Goal: Obtain resource: Download file/media

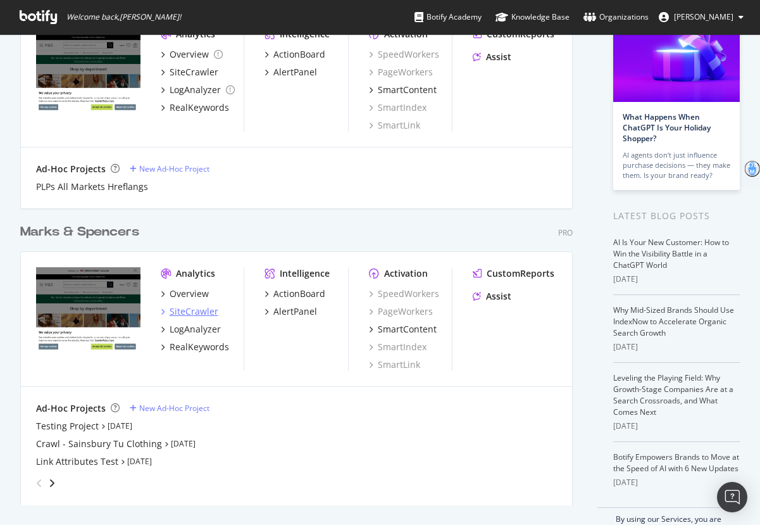
scroll to position [119, 0]
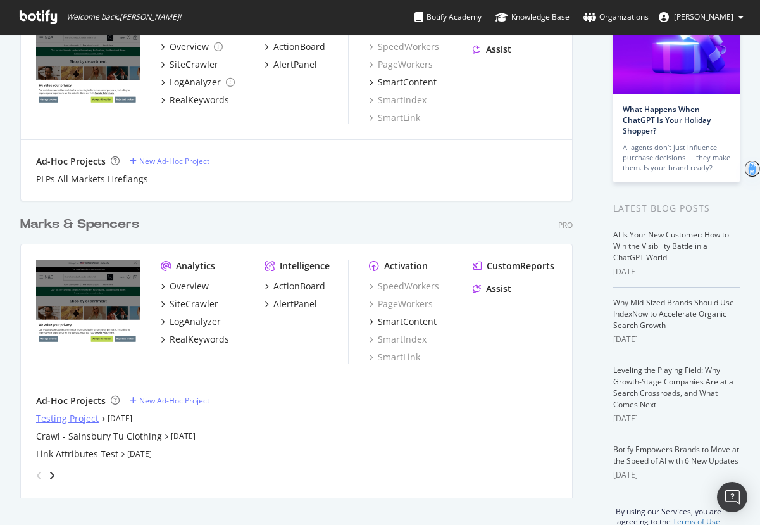
click at [80, 423] on div "Testing Project" at bounding box center [67, 418] width 63 height 13
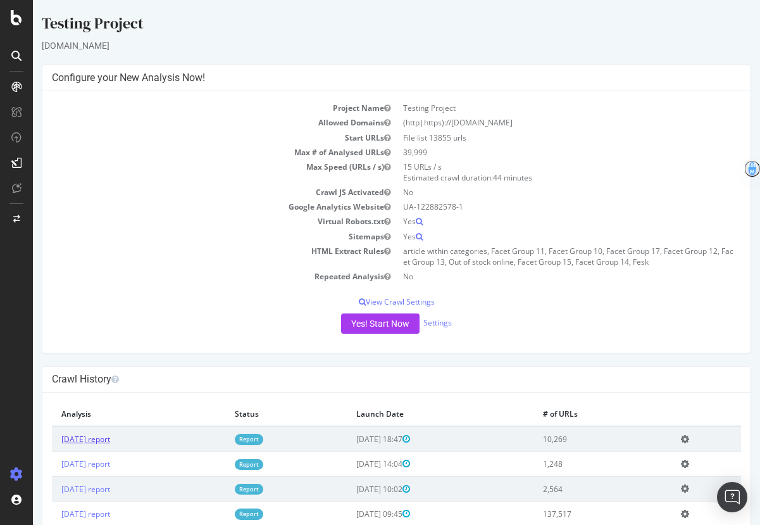
click at [107, 442] on link "[DATE] report" at bounding box center [85, 439] width 49 height 11
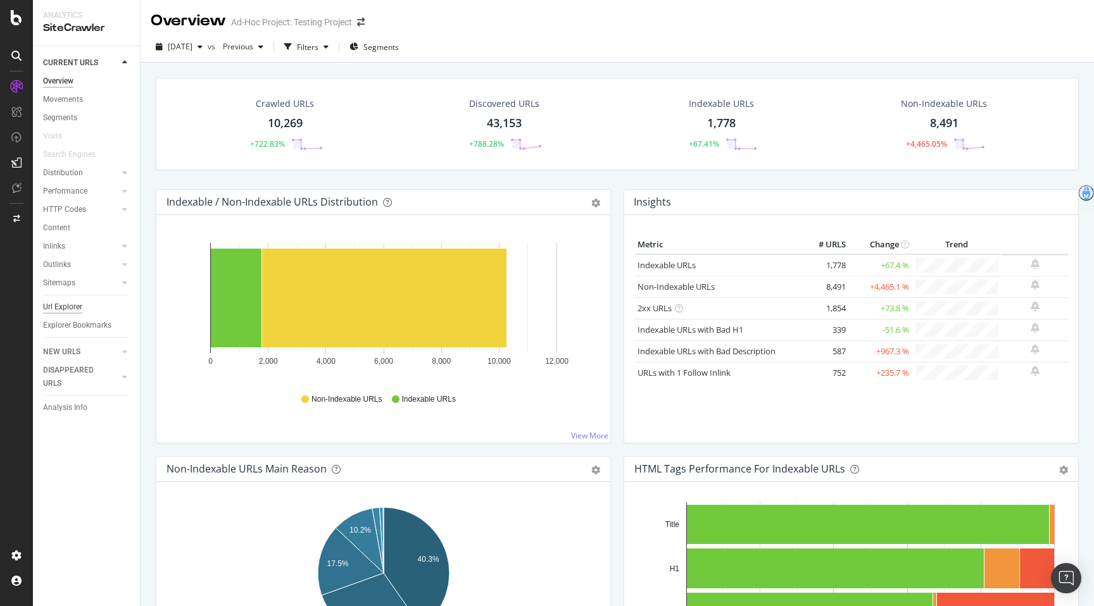
click at [63, 311] on div "Url Explorer" at bounding box center [62, 307] width 39 height 13
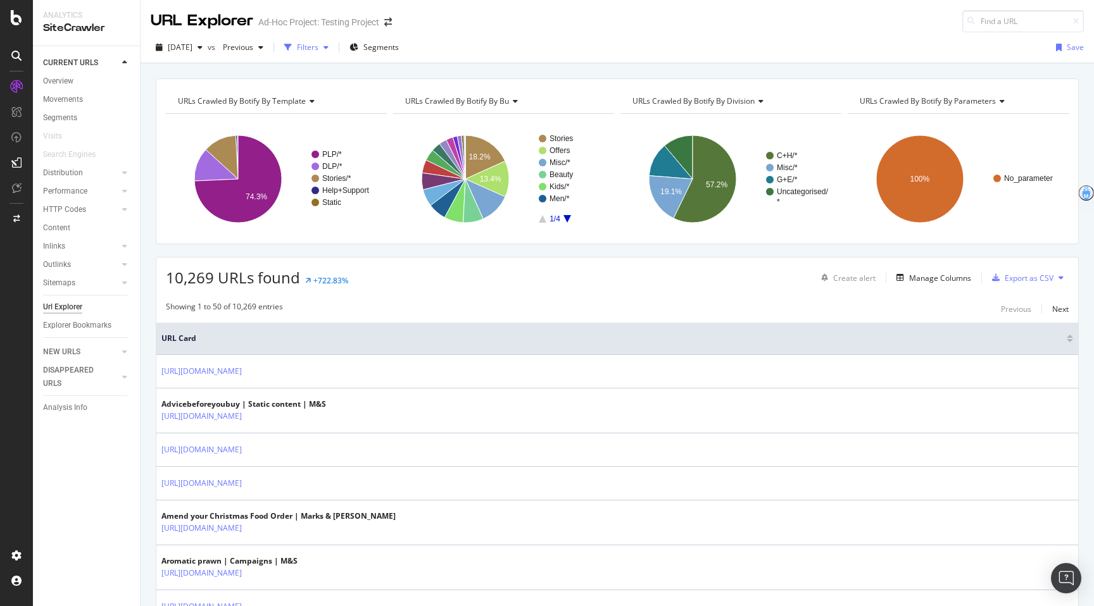
click at [318, 44] on div "Filters" at bounding box center [308, 47] width 22 height 11
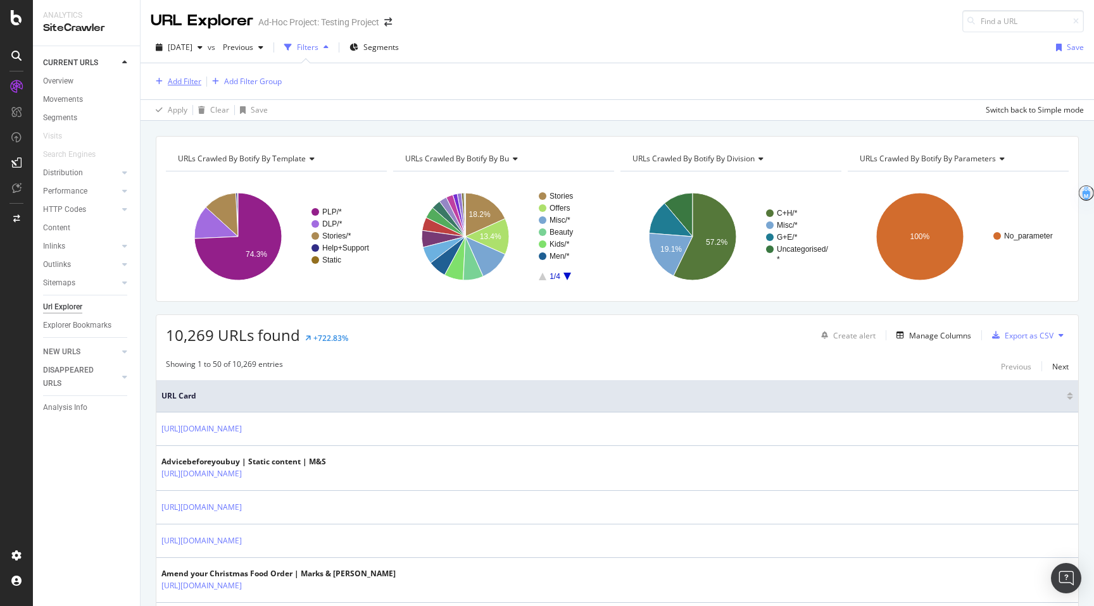
click at [175, 87] on div "Add Filter" at bounding box center [176, 82] width 51 height 14
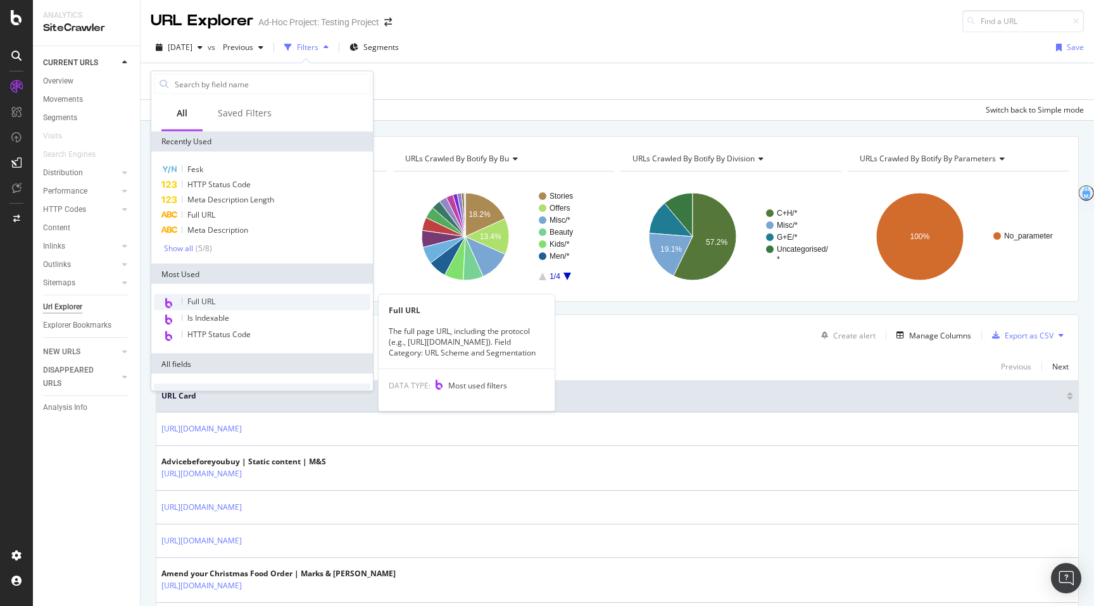
click at [194, 296] on span "Full URL" at bounding box center [201, 301] width 28 height 11
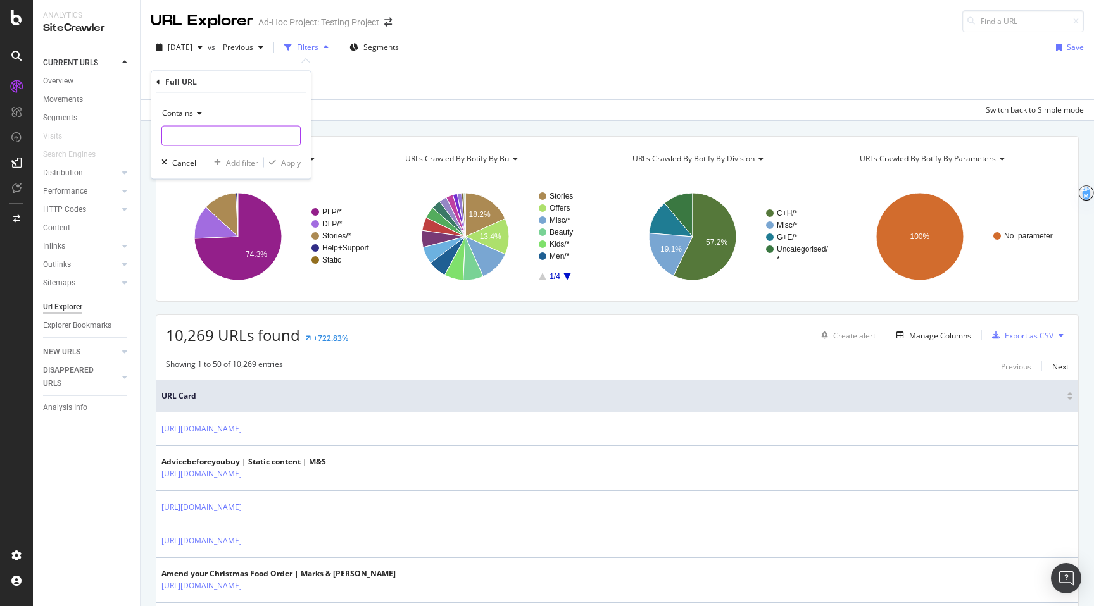
click at [206, 126] on input "text" at bounding box center [231, 136] width 138 height 20
type input "c"
type input "/c/"
click at [288, 160] on div "Apply" at bounding box center [291, 162] width 20 height 11
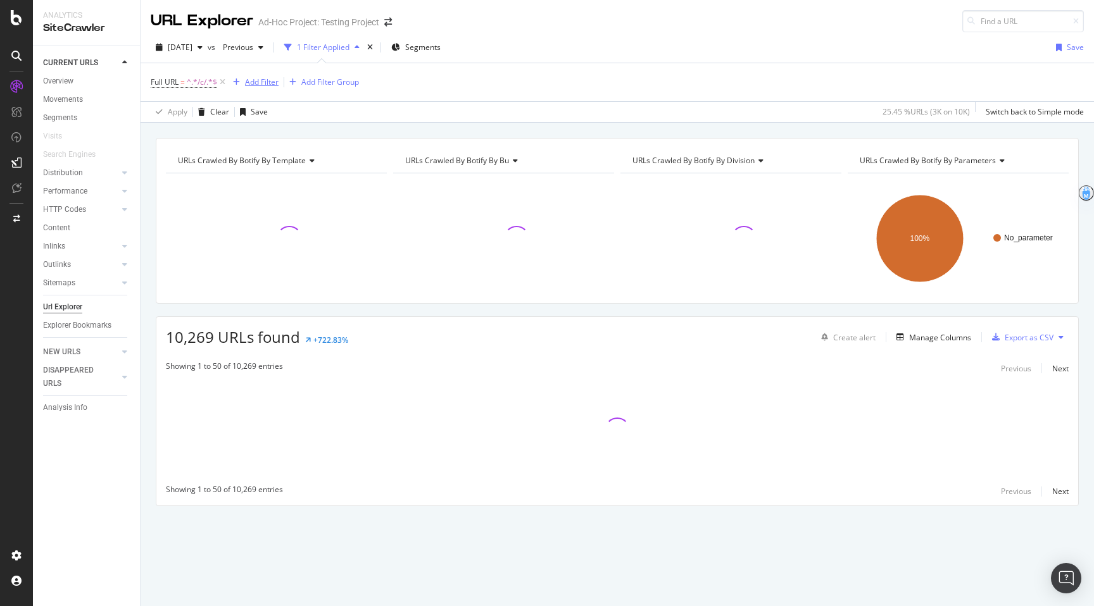
click at [257, 81] on div "Add Filter" at bounding box center [262, 82] width 34 height 11
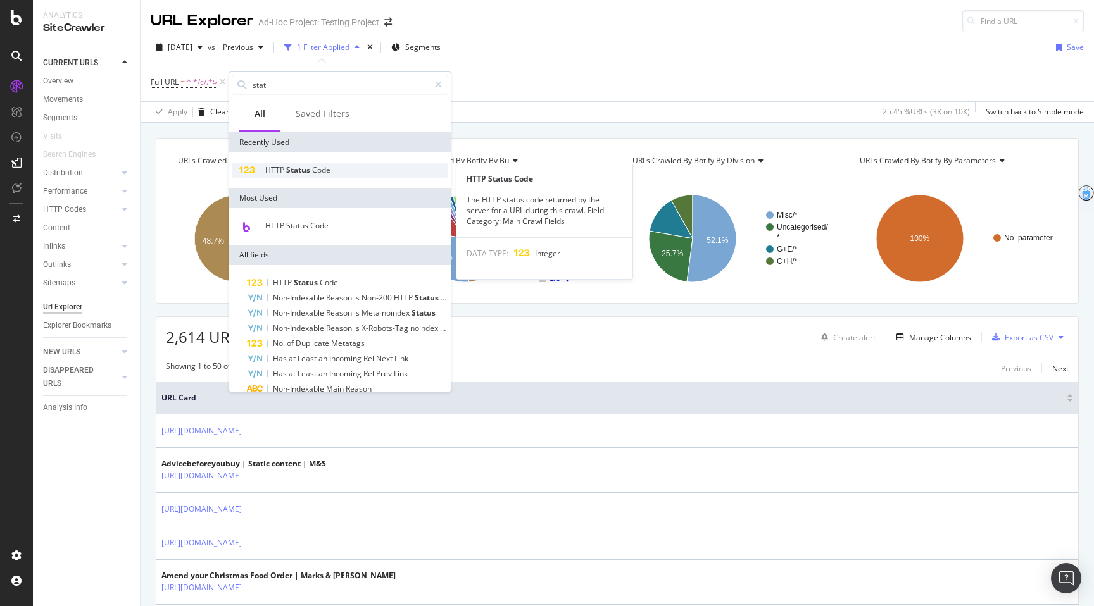
type input "stat"
click at [270, 170] on span "HTTP" at bounding box center [275, 170] width 21 height 11
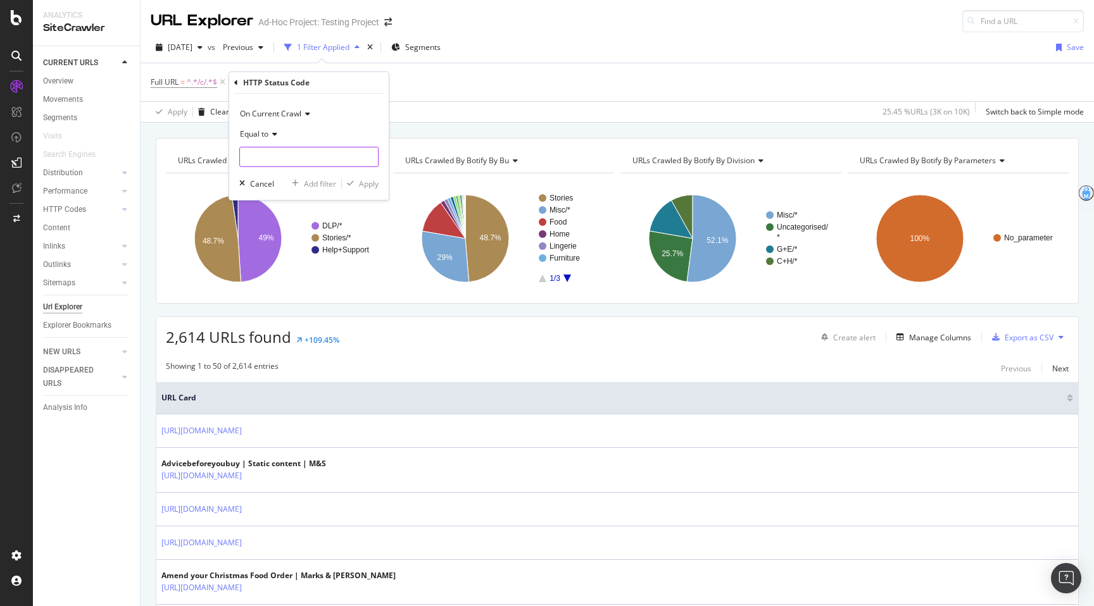
click at [284, 157] on input "number" at bounding box center [308, 157] width 139 height 20
type input "200"
click at [355, 173] on span "1,854 URLS" at bounding box center [358, 173] width 38 height 11
click at [355, 182] on div "button" at bounding box center [350, 184] width 17 height 8
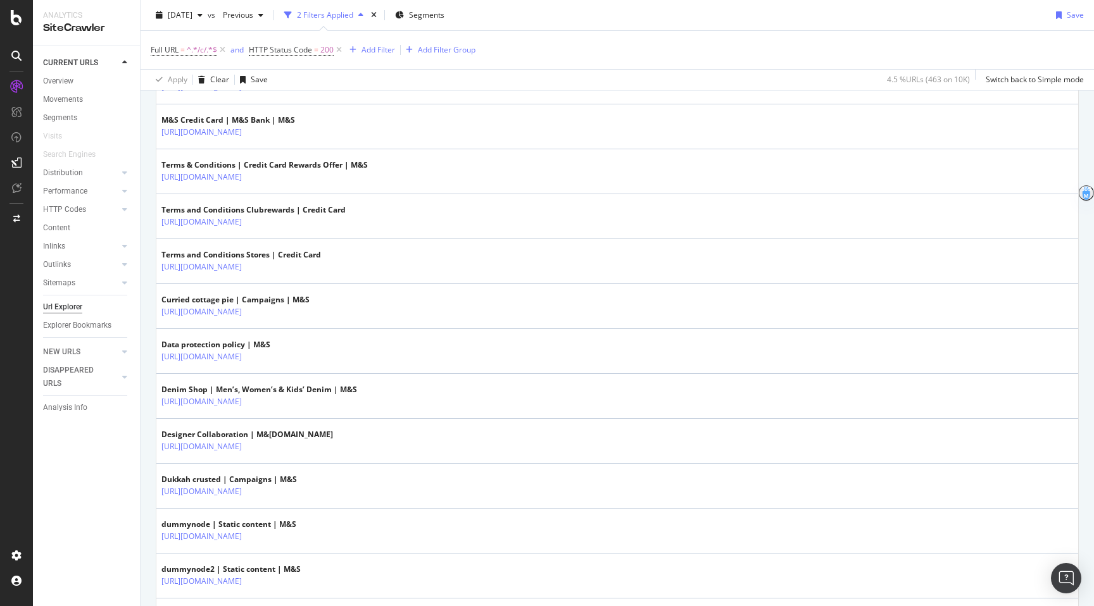
scroll to position [2000, 0]
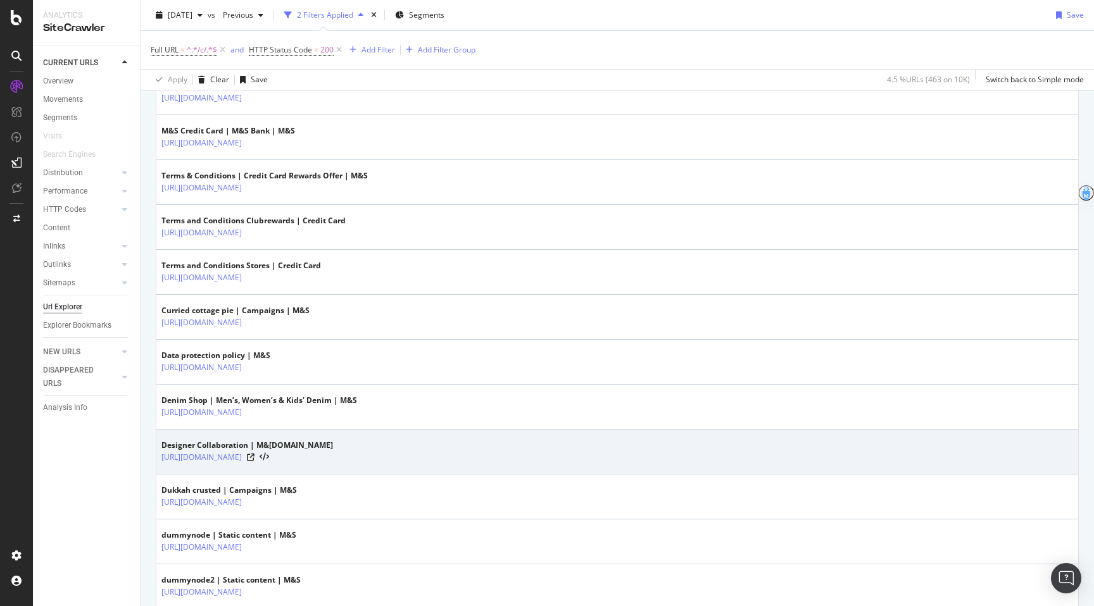
click at [333, 463] on div "[URL][DOMAIN_NAME]" at bounding box center [247, 457] width 172 height 13
click at [254, 454] on icon at bounding box center [251, 458] width 8 height 8
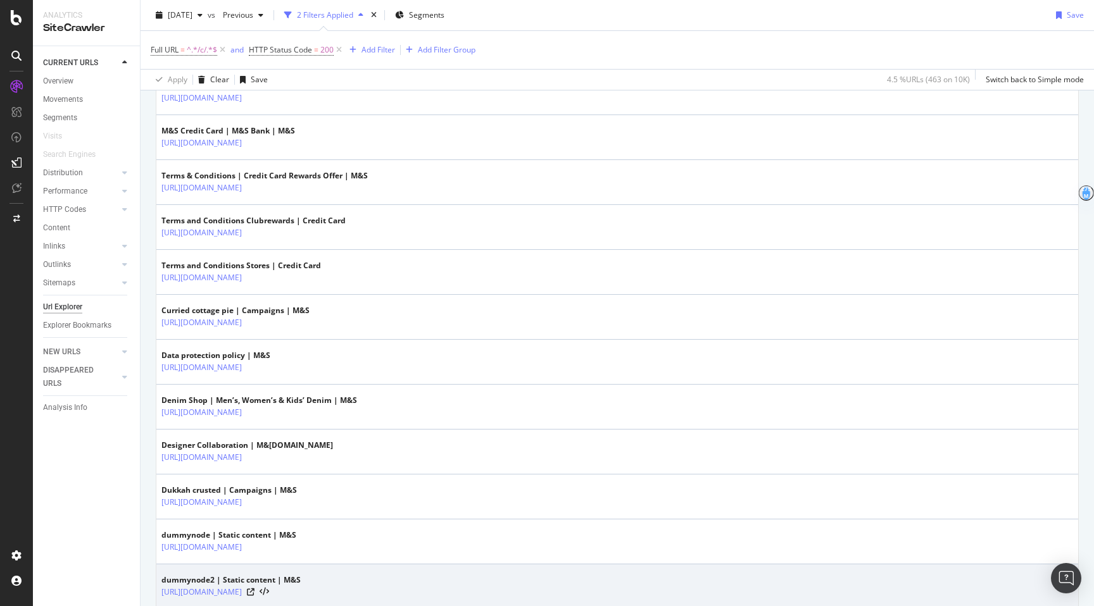
scroll to position [2167, 0]
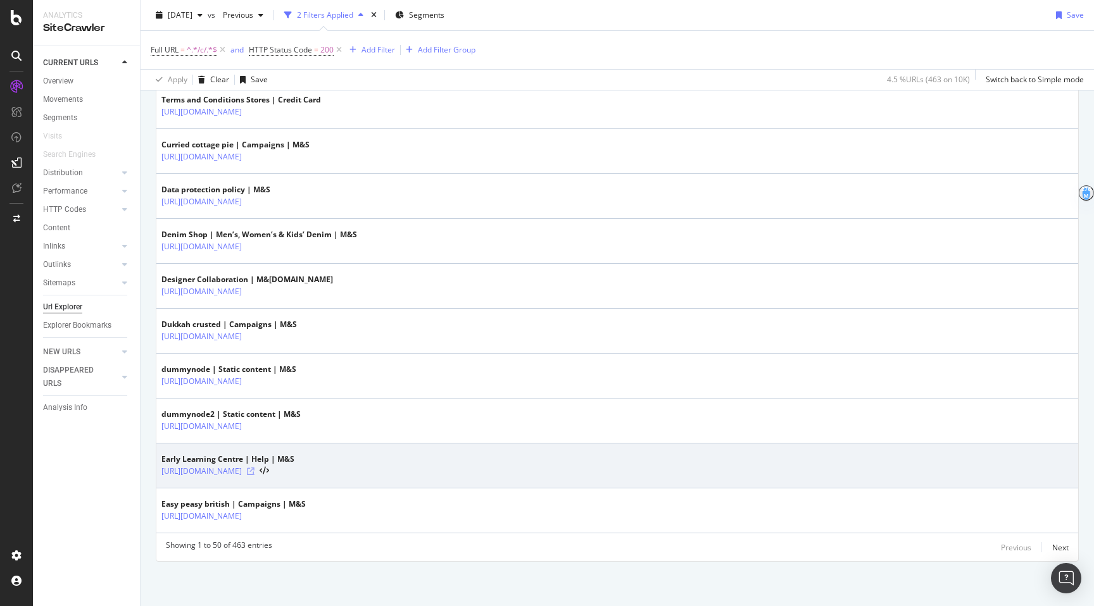
click at [254, 472] on icon at bounding box center [251, 472] width 8 height 8
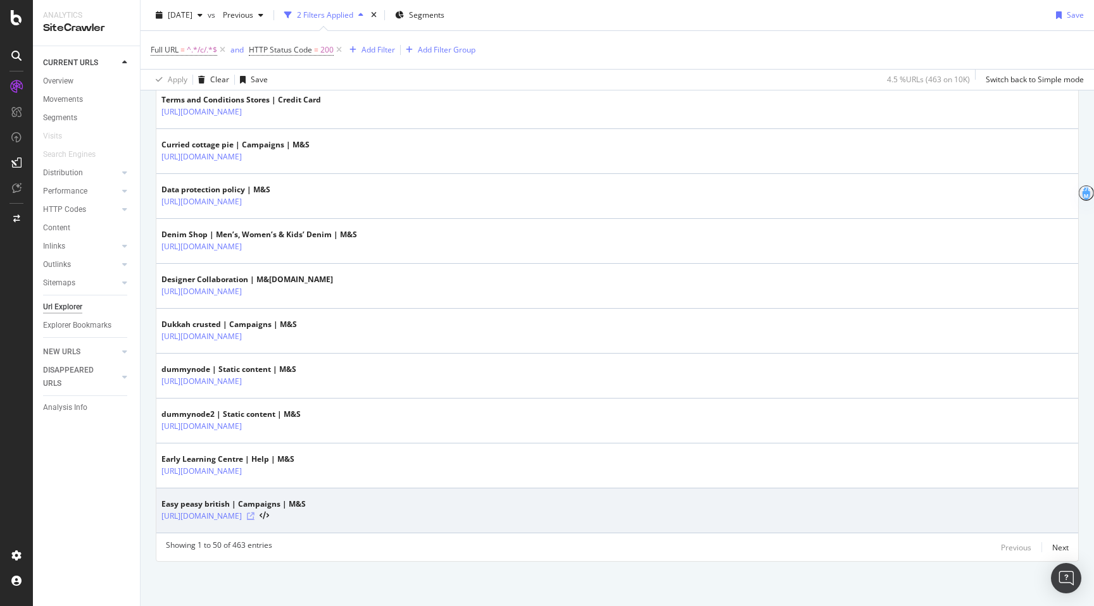
click at [254, 518] on icon at bounding box center [251, 517] width 8 height 8
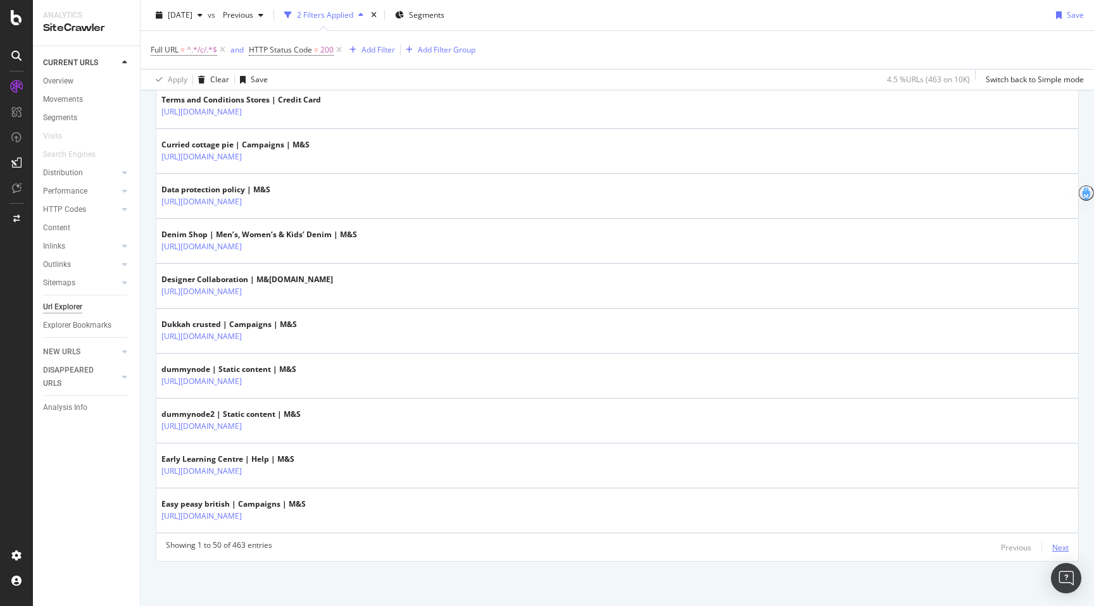
click at [760, 524] on div "Next" at bounding box center [1060, 547] width 16 height 11
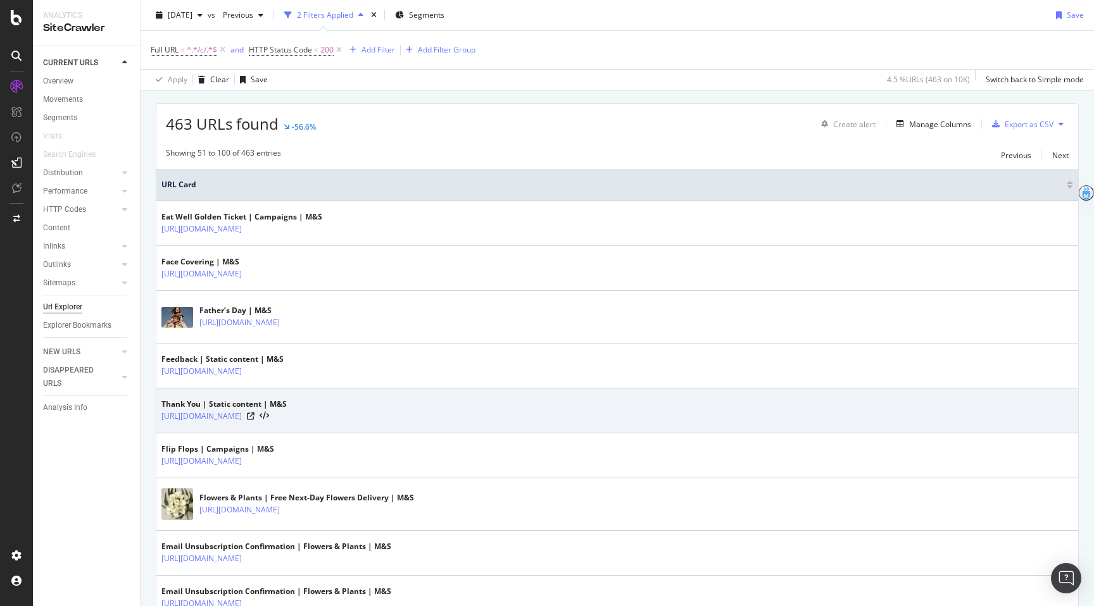
scroll to position [259, 0]
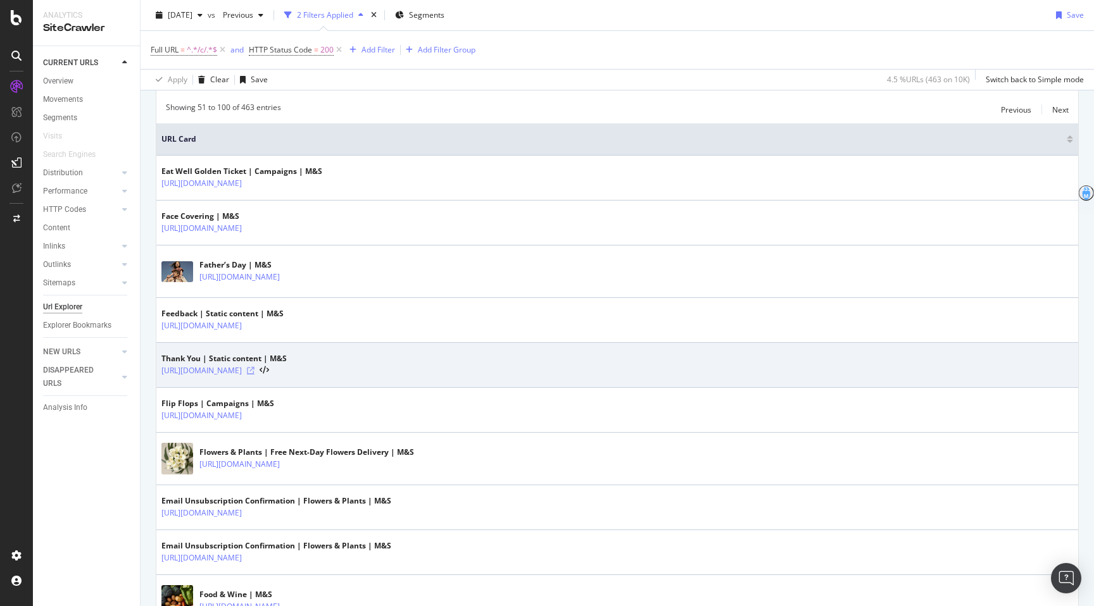
click at [254, 374] on icon at bounding box center [251, 371] width 8 height 8
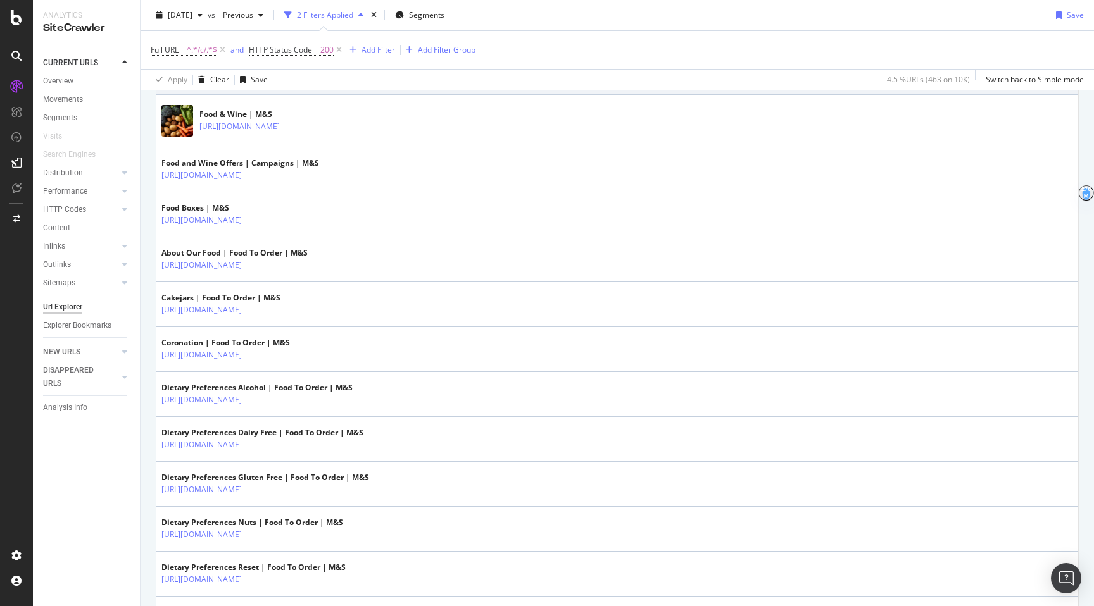
scroll to position [758, 0]
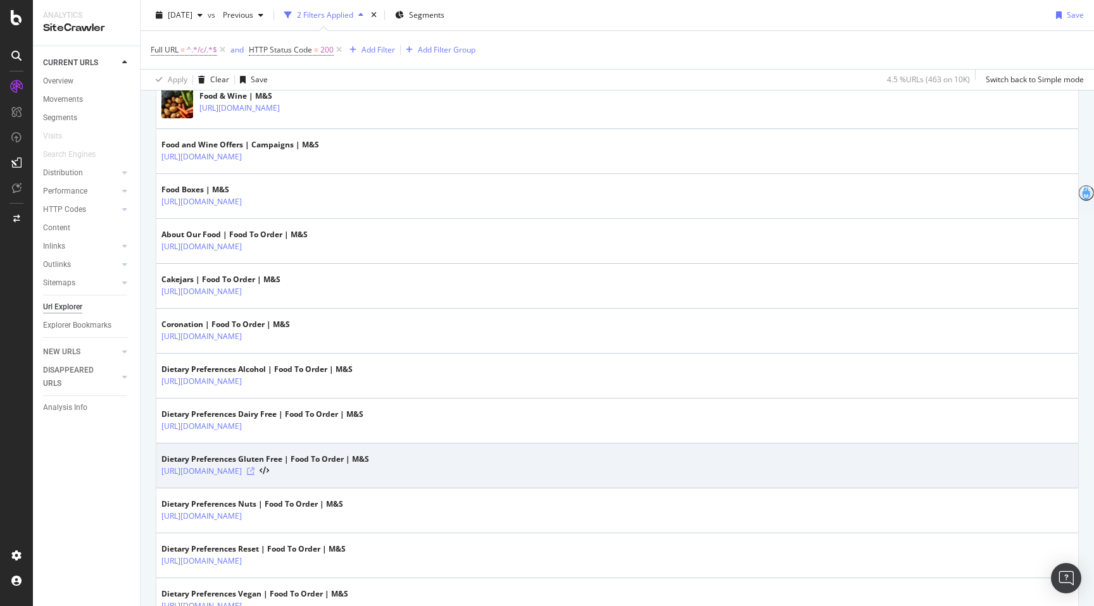
click at [254, 473] on icon at bounding box center [251, 472] width 8 height 8
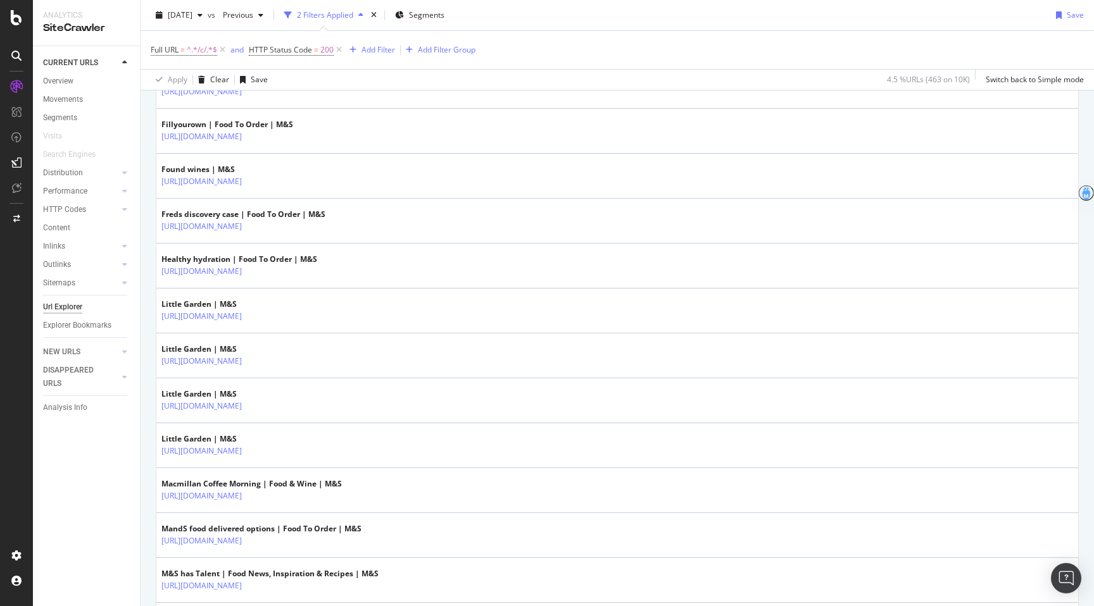
scroll to position [1420, 0]
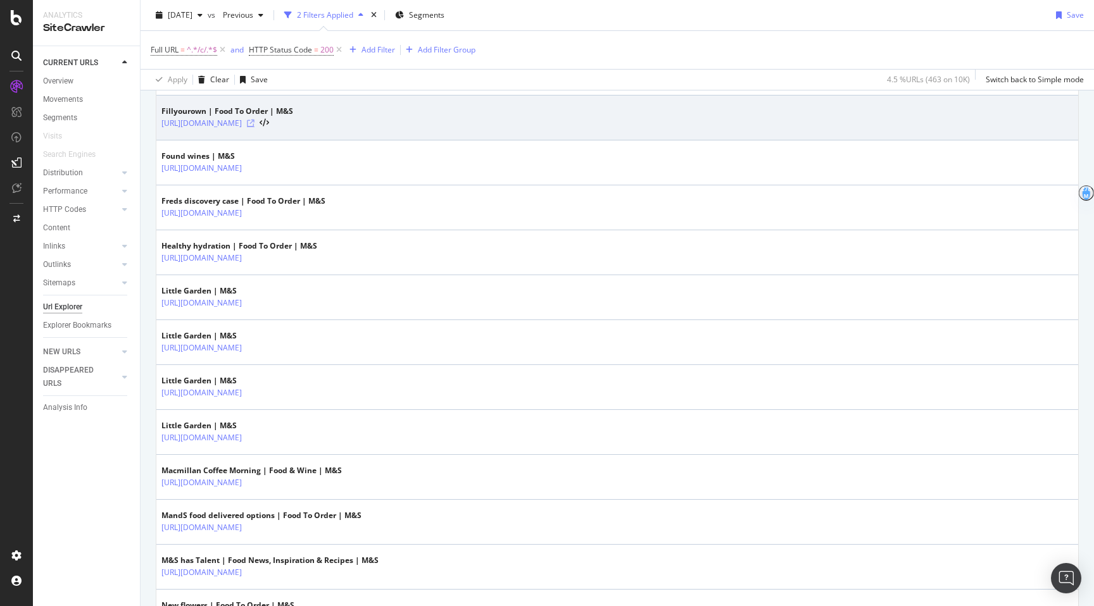
click at [254, 123] on icon at bounding box center [251, 124] width 8 height 8
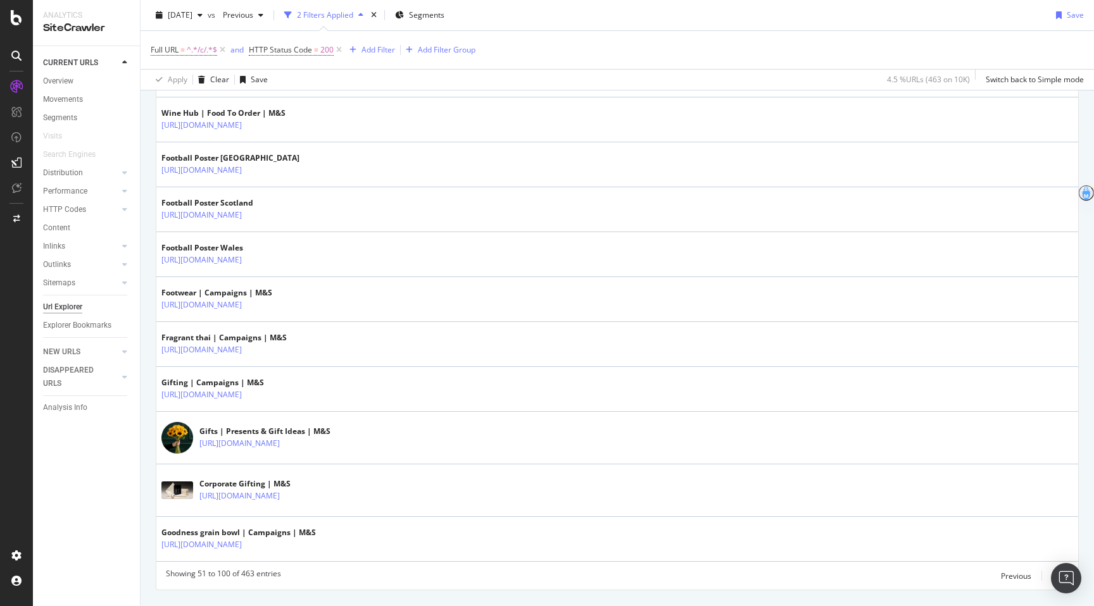
scroll to position [2137, 0]
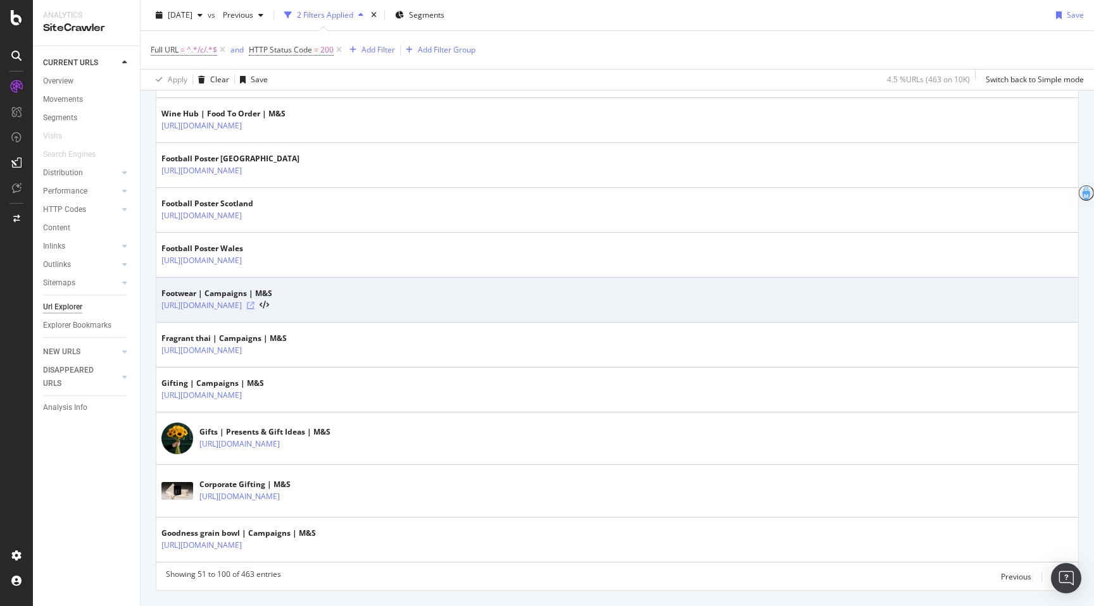
click at [254, 305] on icon at bounding box center [251, 306] width 8 height 8
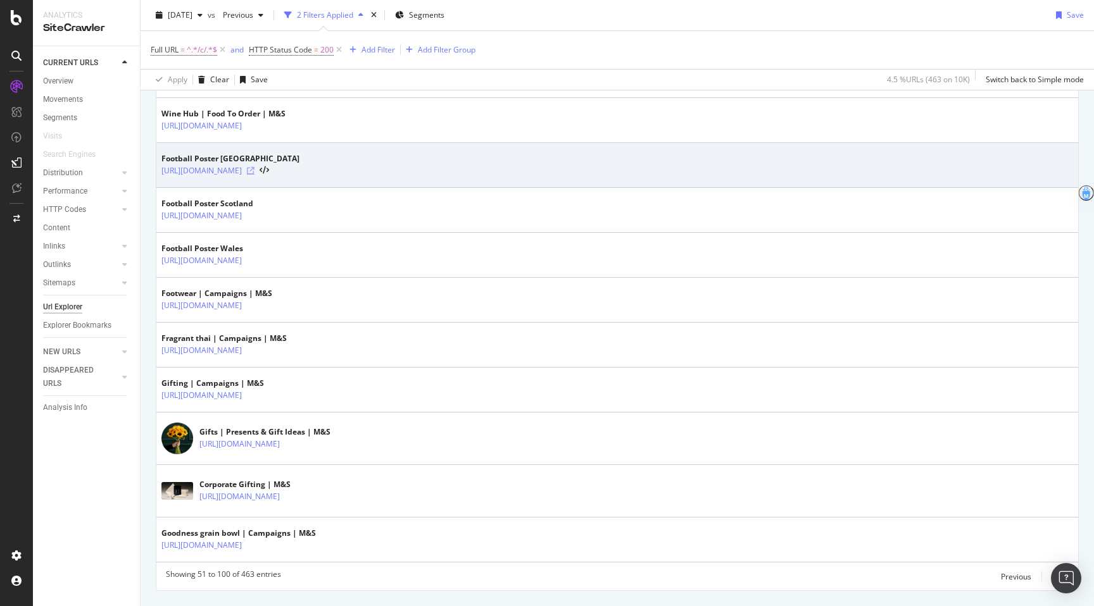
click at [254, 168] on icon at bounding box center [251, 171] width 8 height 8
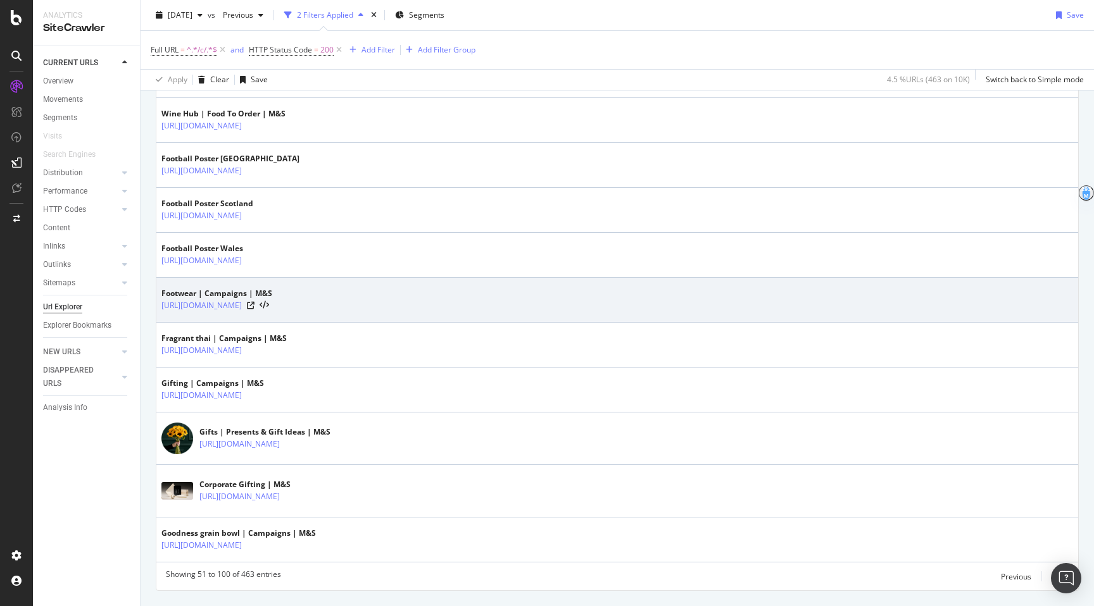
scroll to position [2167, 0]
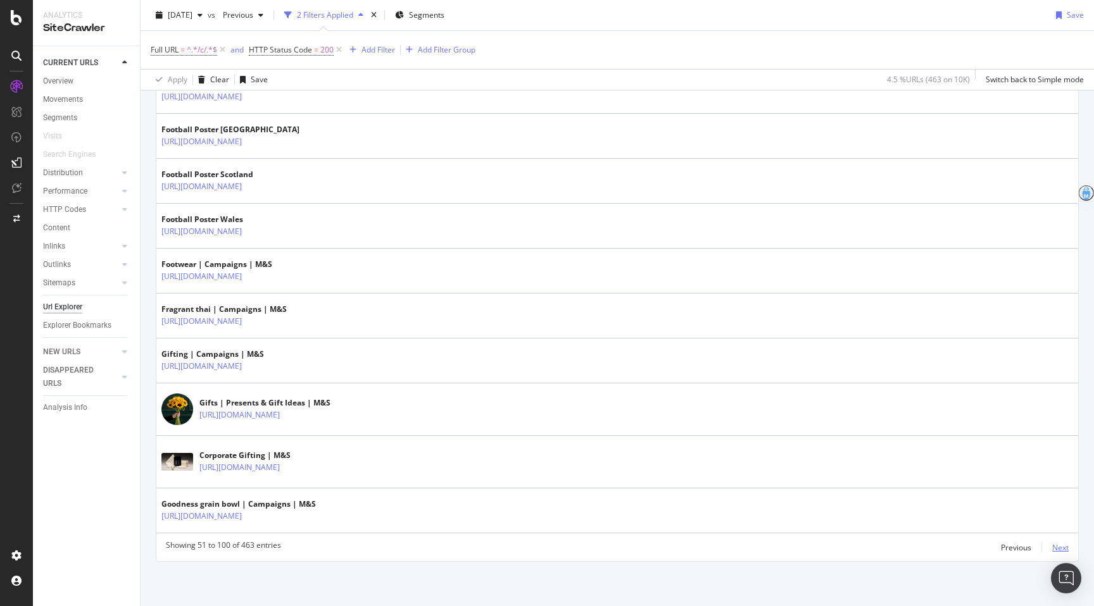
click at [760, 524] on div "Next" at bounding box center [1060, 547] width 16 height 11
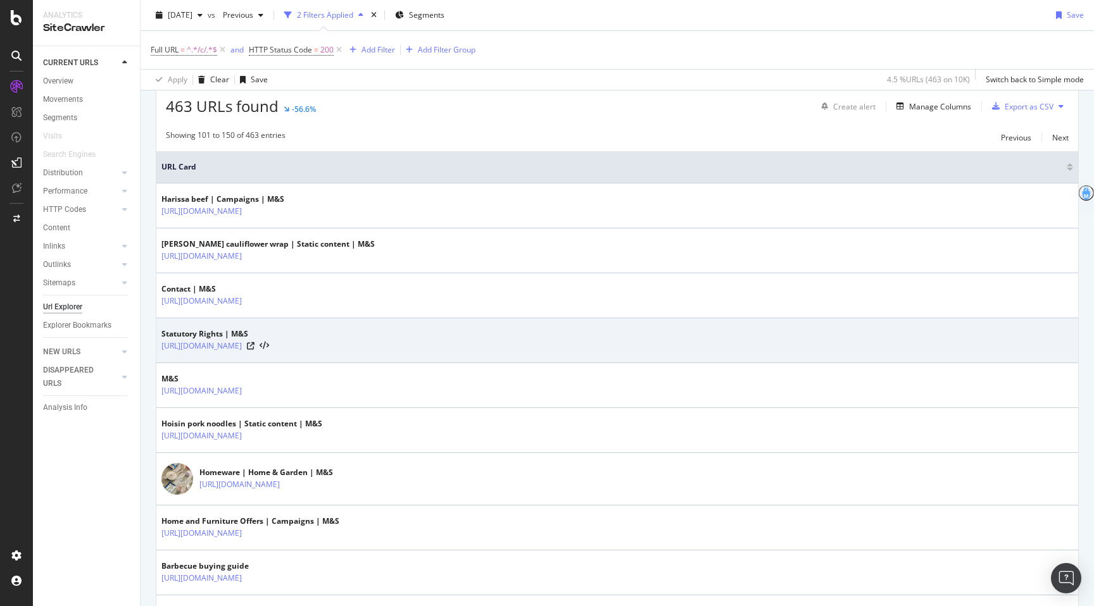
scroll to position [244, 0]
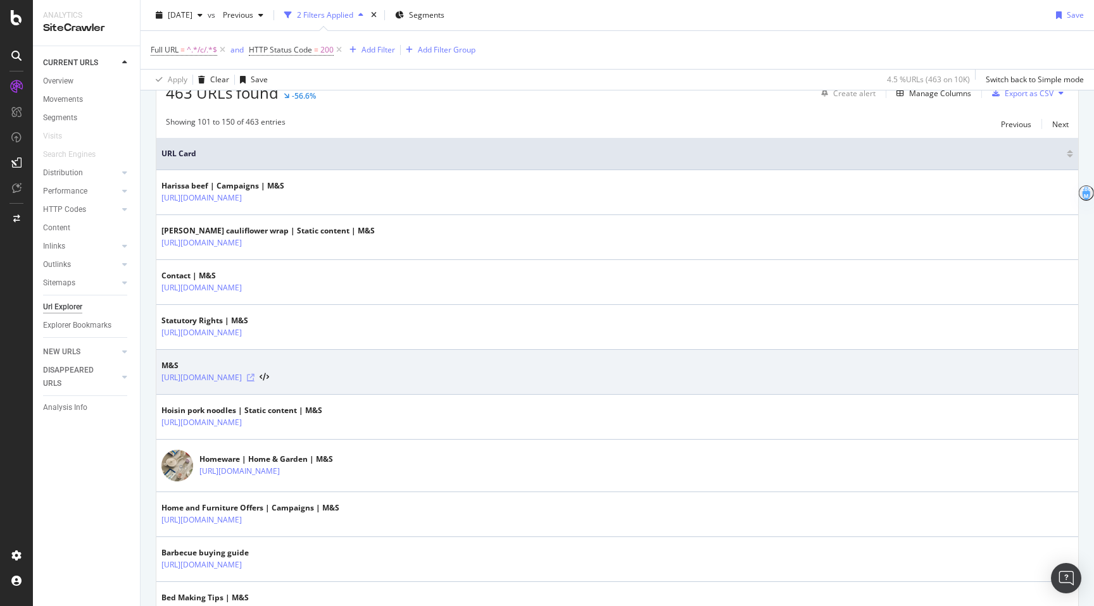
click at [254, 378] on icon at bounding box center [251, 378] width 8 height 8
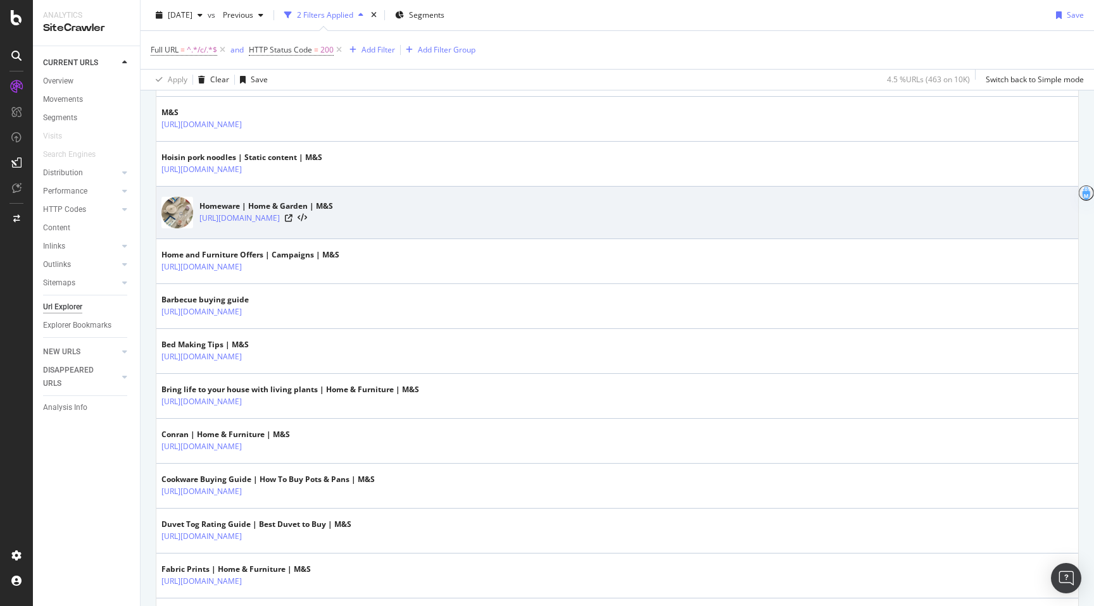
scroll to position [523, 0]
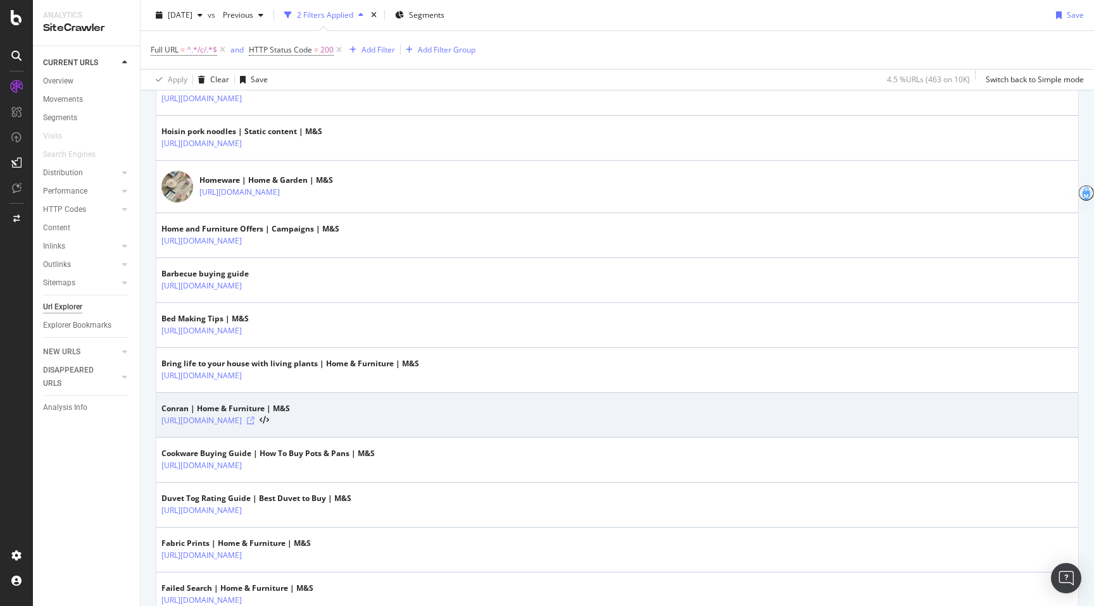
click at [254, 420] on icon at bounding box center [251, 421] width 8 height 8
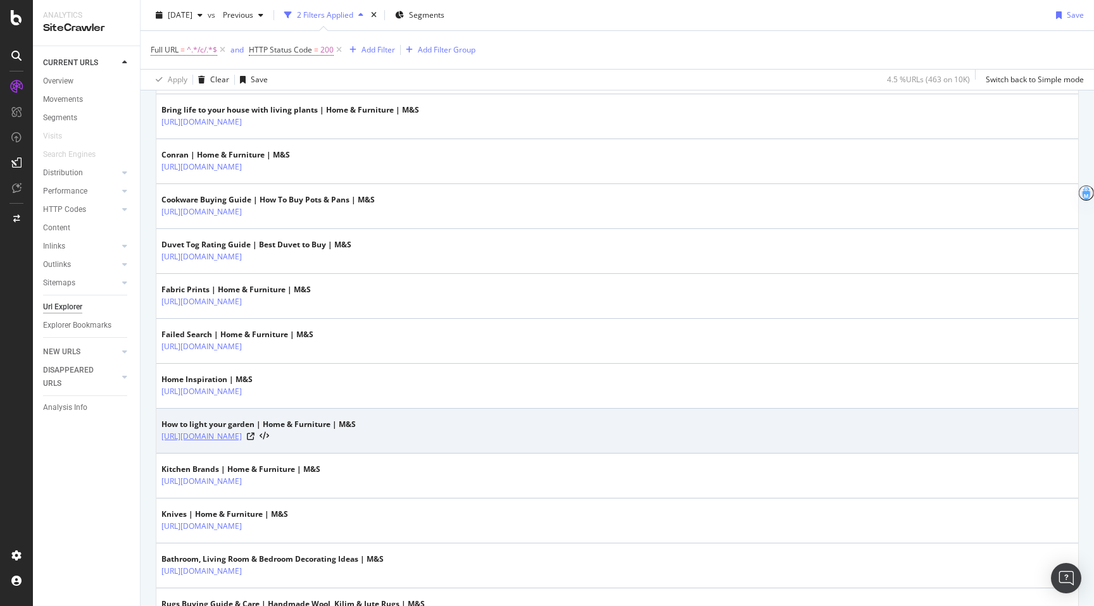
scroll to position [812, 0]
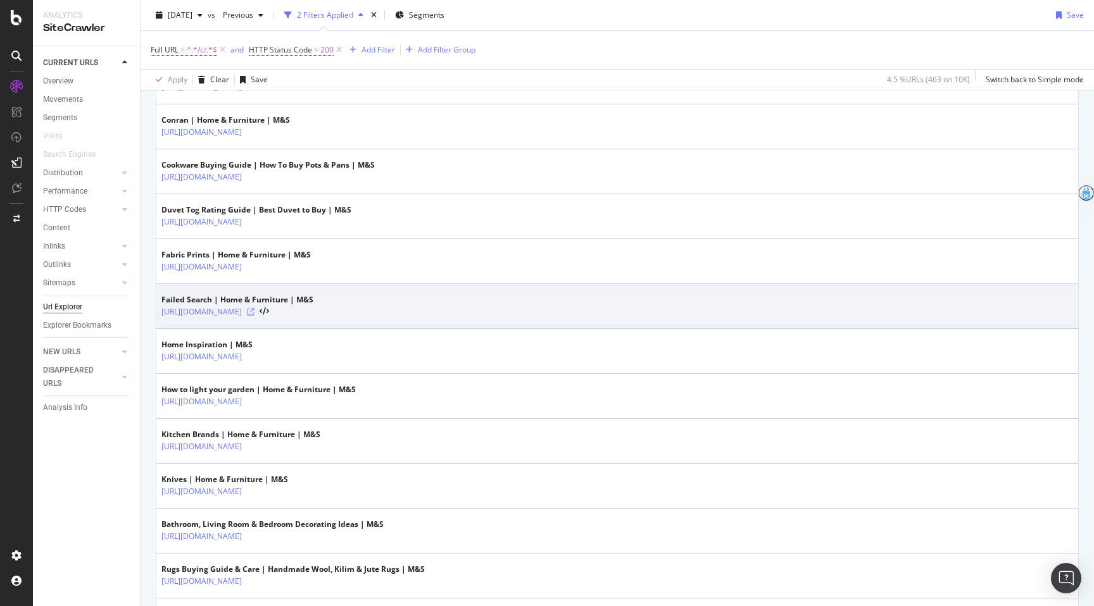
click at [254, 312] on icon at bounding box center [251, 312] width 8 height 8
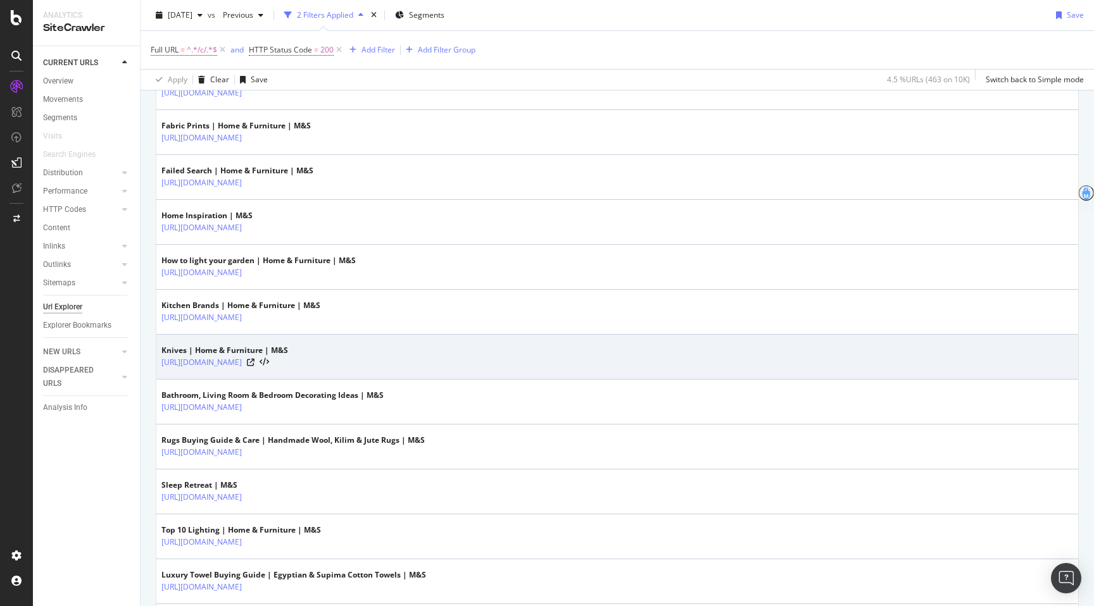
scroll to position [1223, 0]
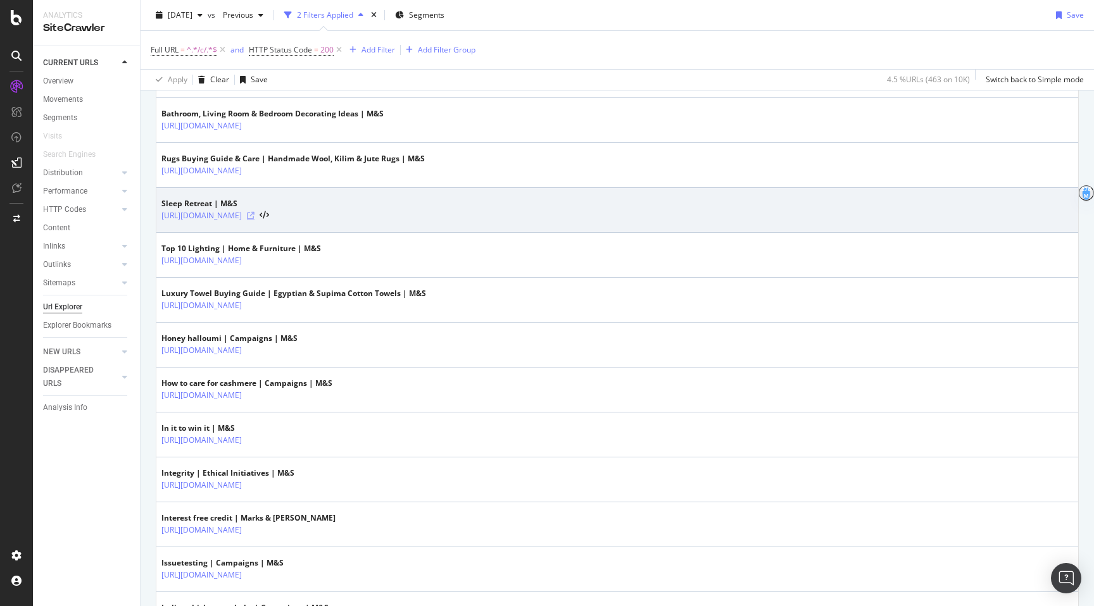
click at [254, 216] on icon at bounding box center [251, 216] width 8 height 8
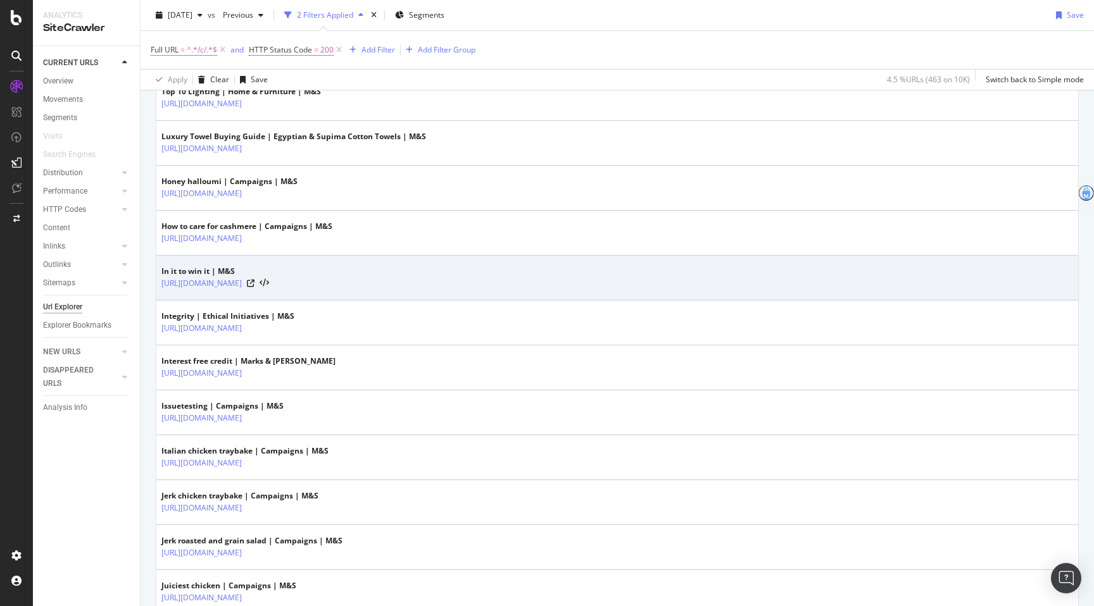
scroll to position [1385, 0]
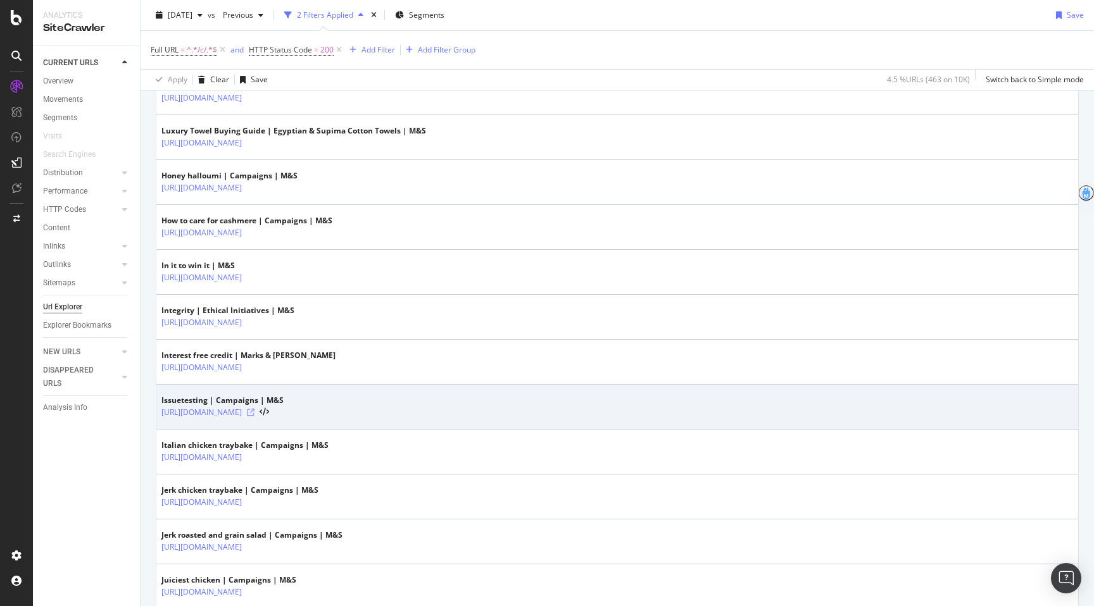
click at [254, 412] on icon at bounding box center [251, 413] width 8 height 8
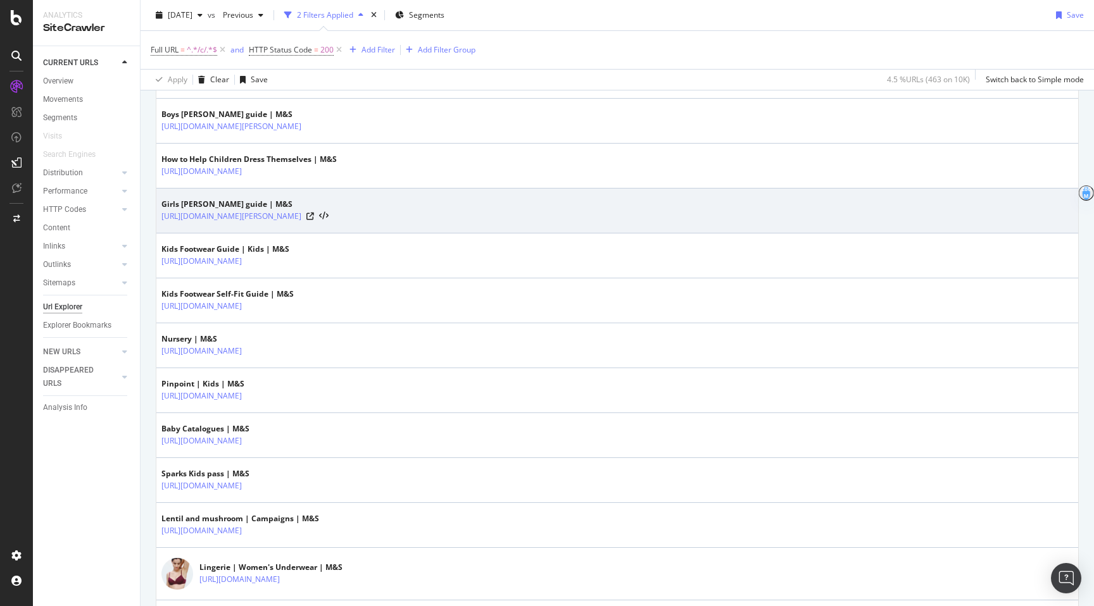
scroll to position [2055, 0]
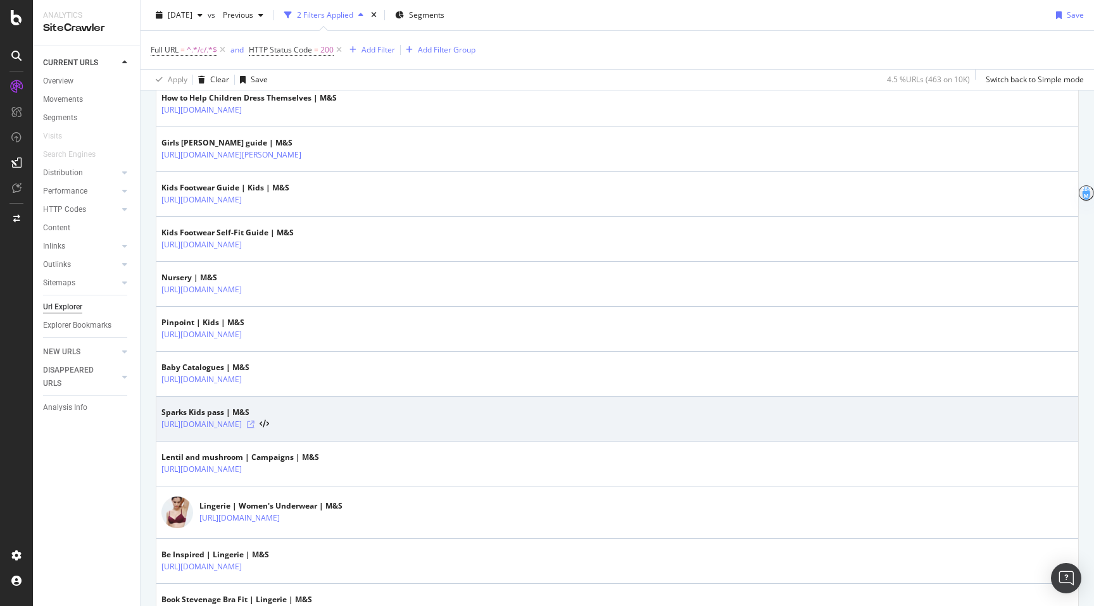
click at [254, 425] on icon at bounding box center [251, 425] width 8 height 8
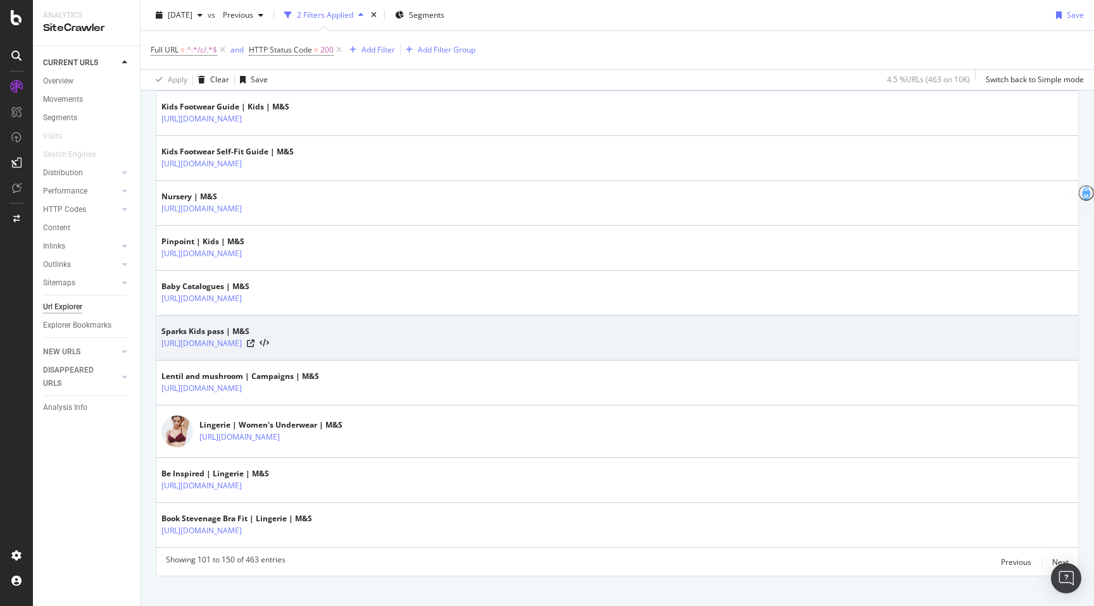
scroll to position [2151, 0]
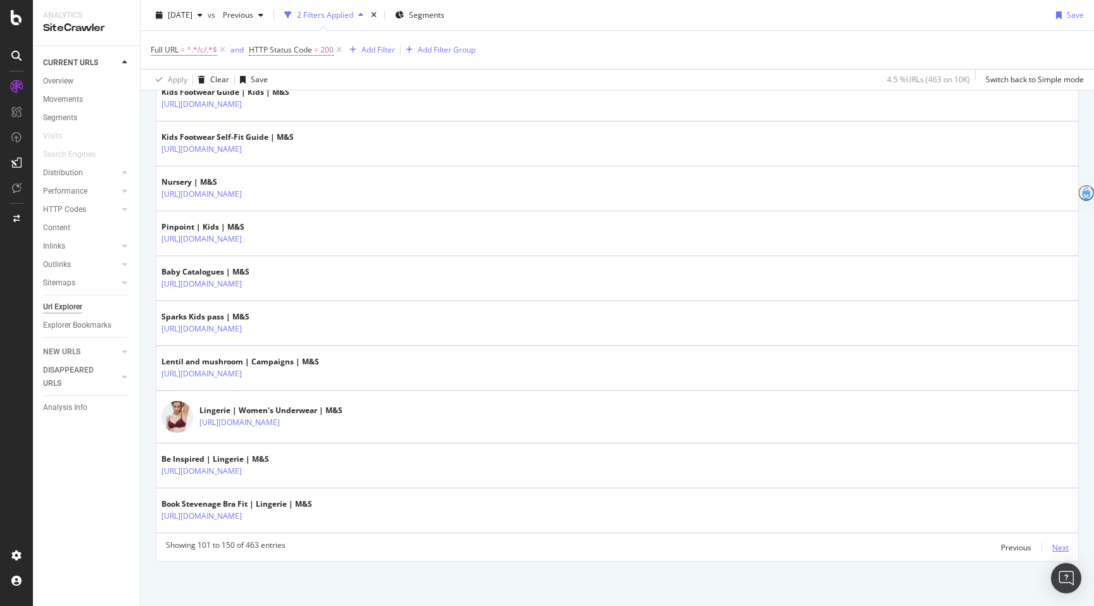
click at [760, 524] on div "Next" at bounding box center [1060, 547] width 16 height 11
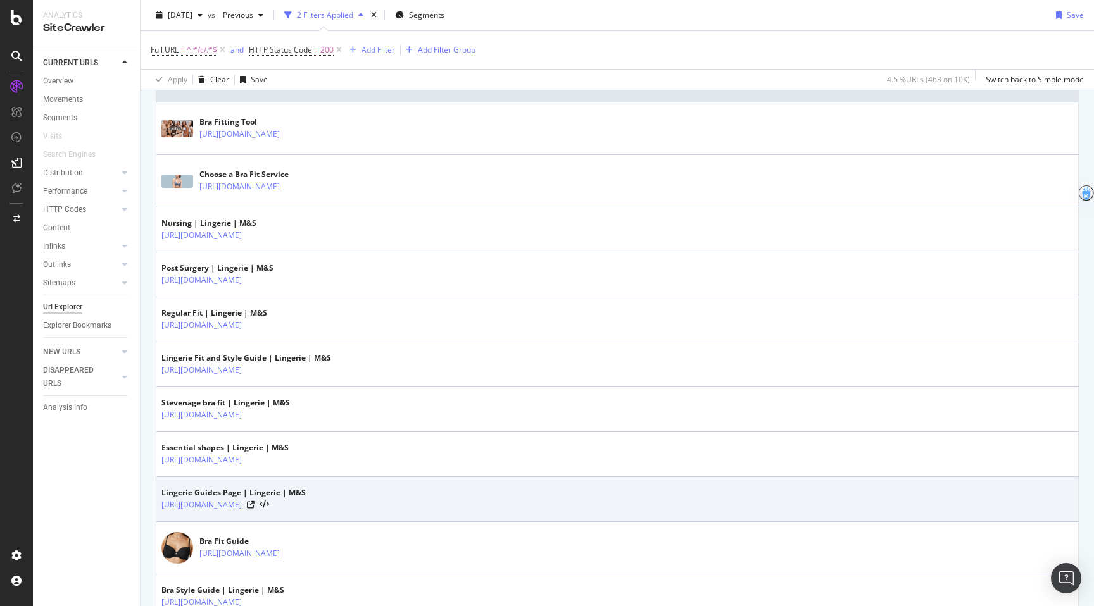
scroll to position [316, 0]
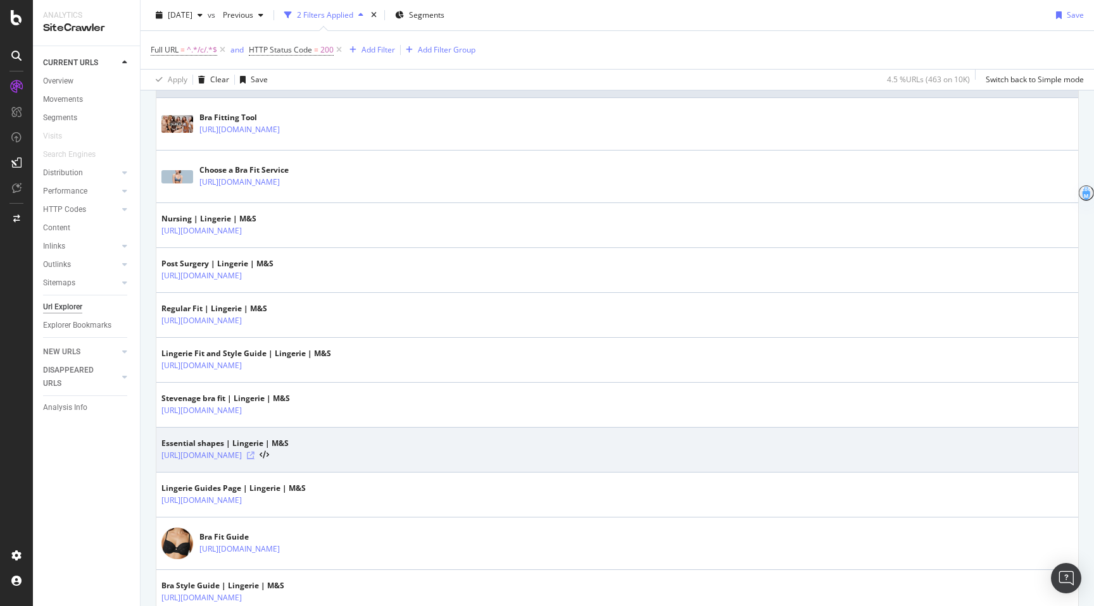
click at [254, 454] on icon at bounding box center [251, 456] width 8 height 8
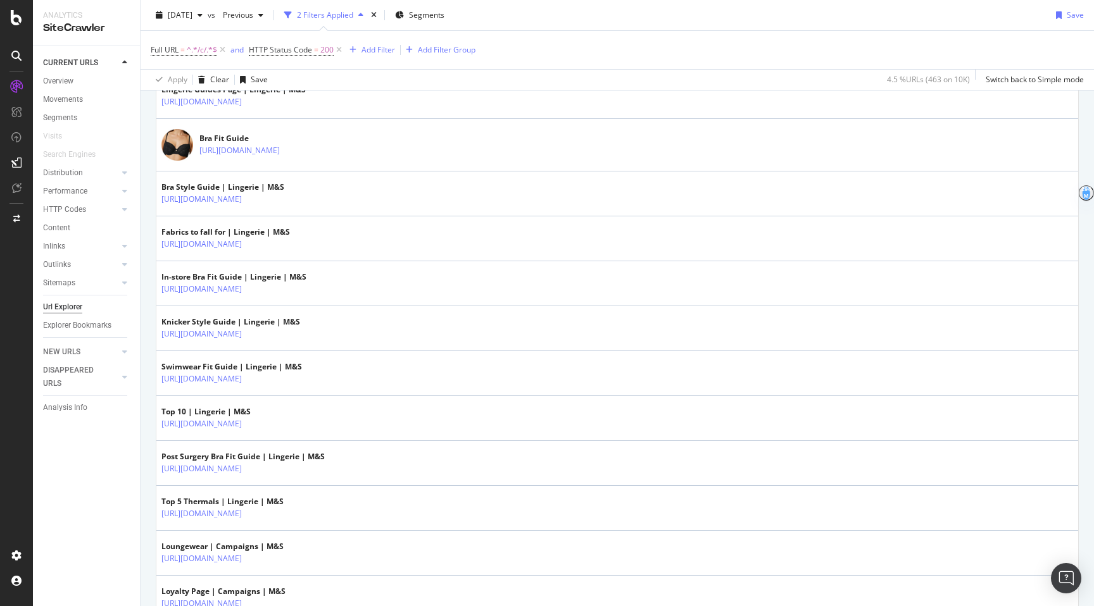
scroll to position [861, 0]
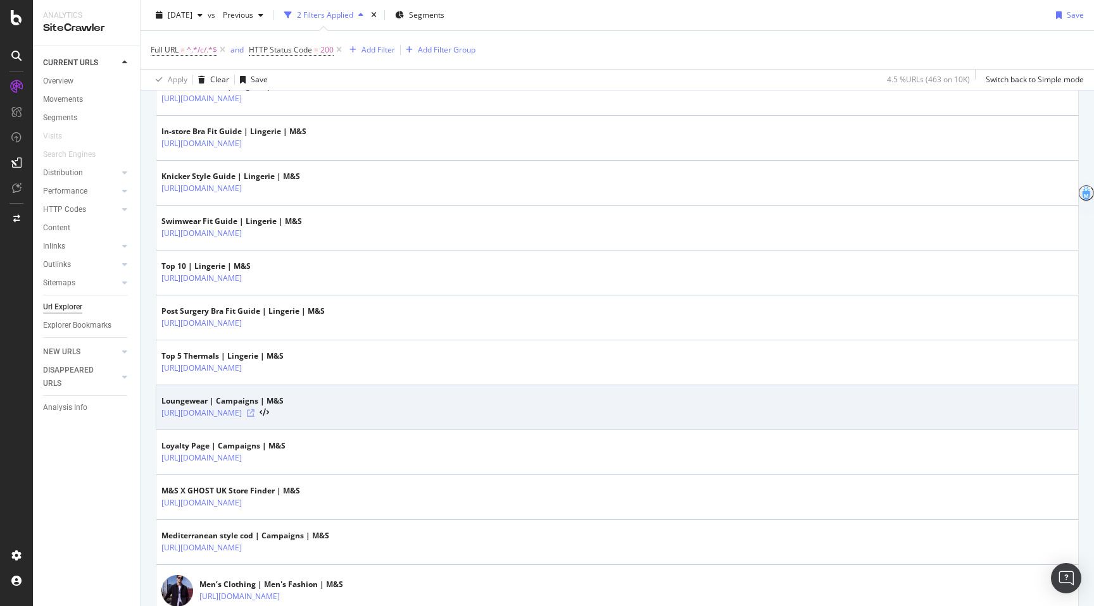
click at [254, 415] on icon at bounding box center [251, 414] width 8 height 8
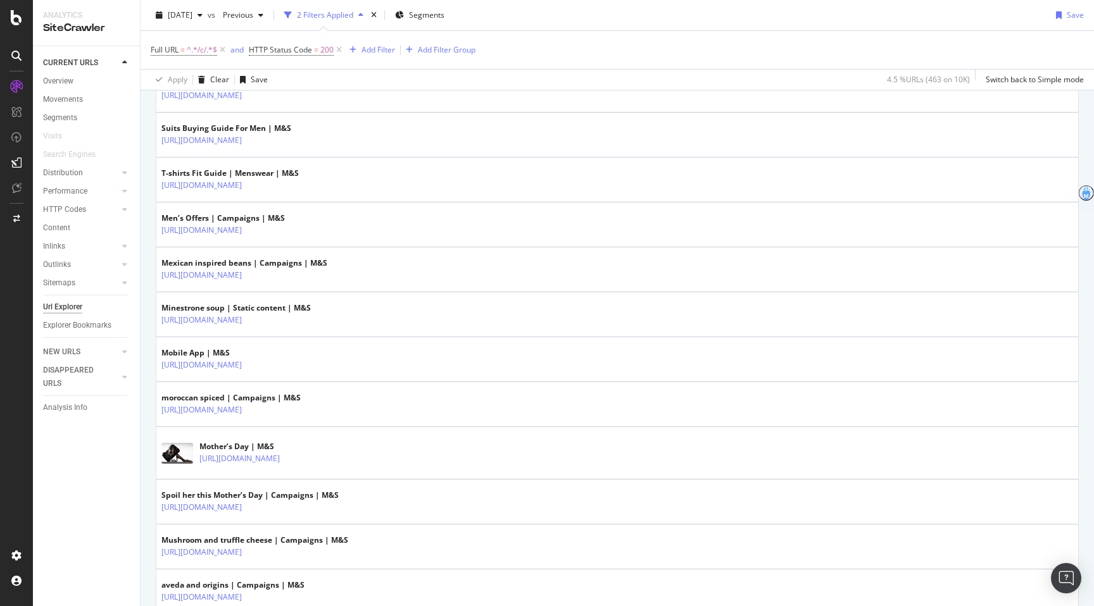
scroll to position [2167, 0]
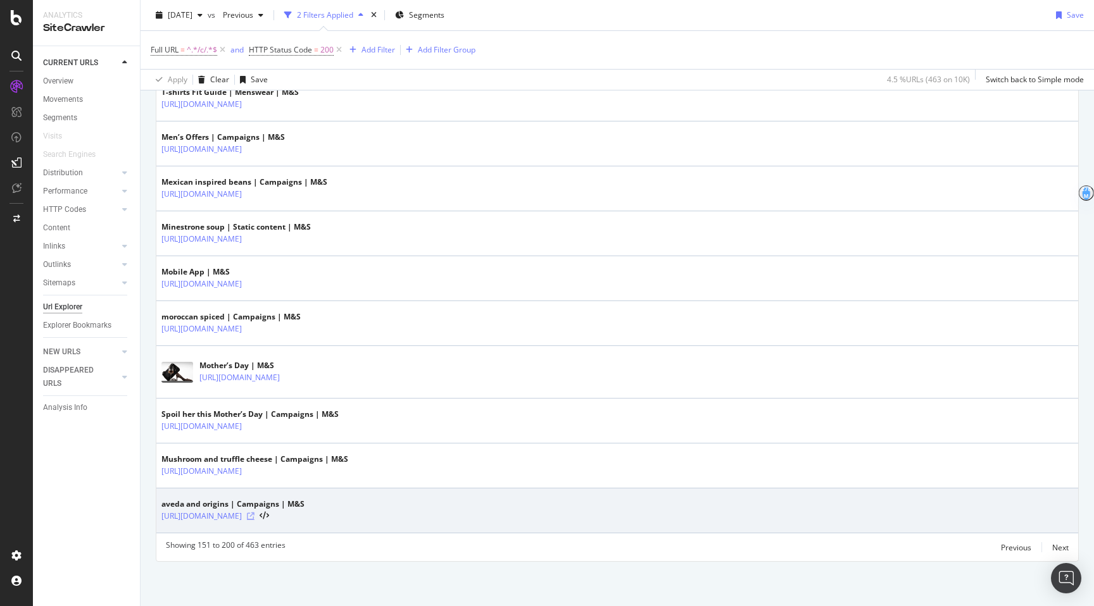
click at [254, 518] on icon at bounding box center [251, 517] width 8 height 8
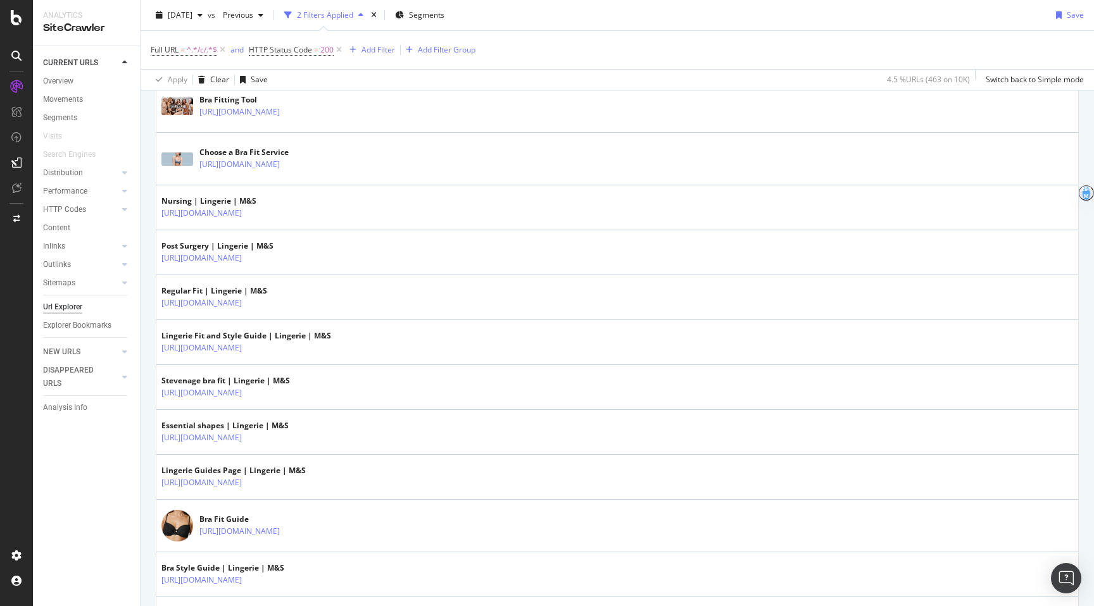
scroll to position [0, 0]
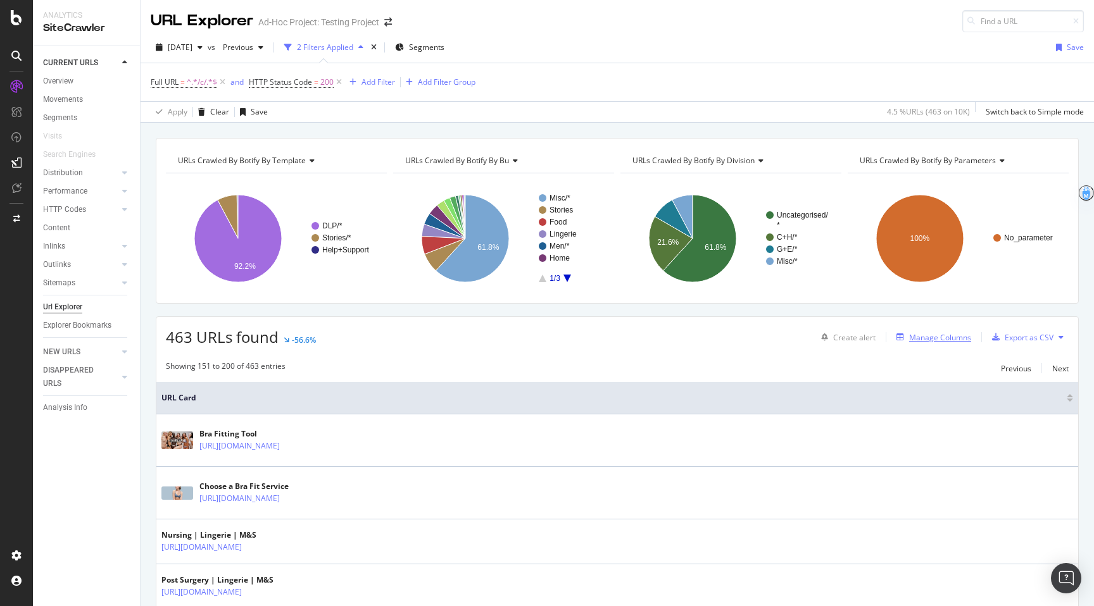
click at [760, 339] on div "Manage Columns" at bounding box center [940, 337] width 62 height 11
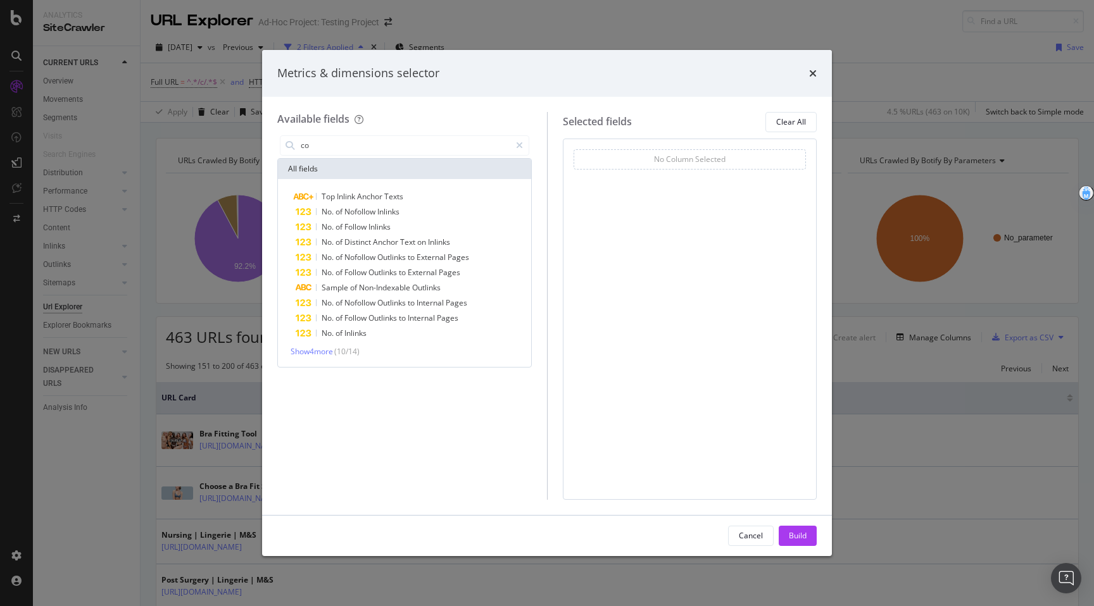
type input "c"
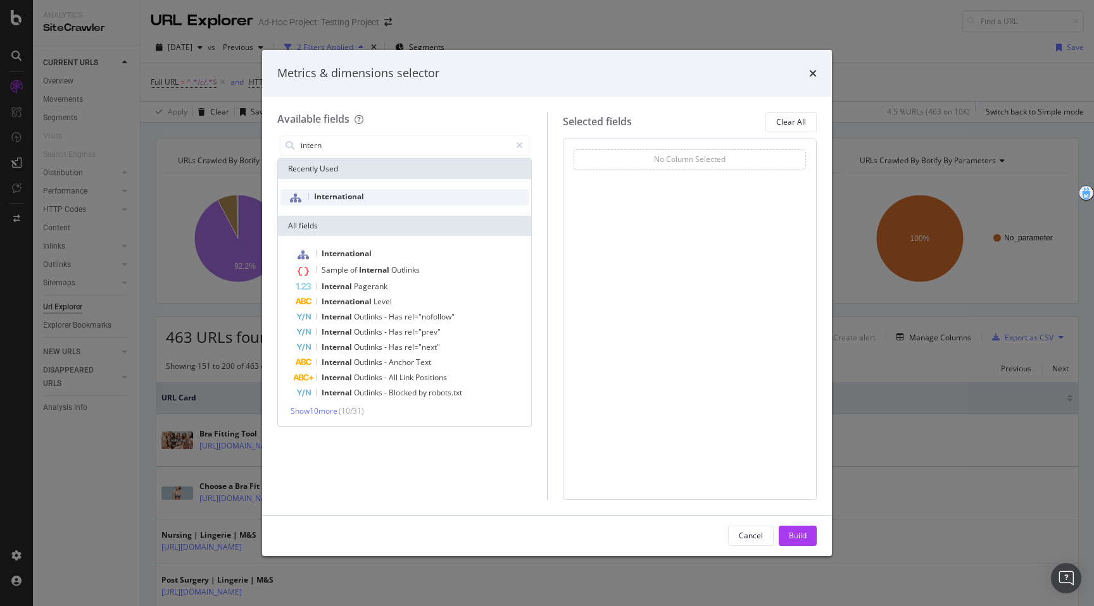
click at [363, 196] on span "International" at bounding box center [339, 196] width 50 height 11
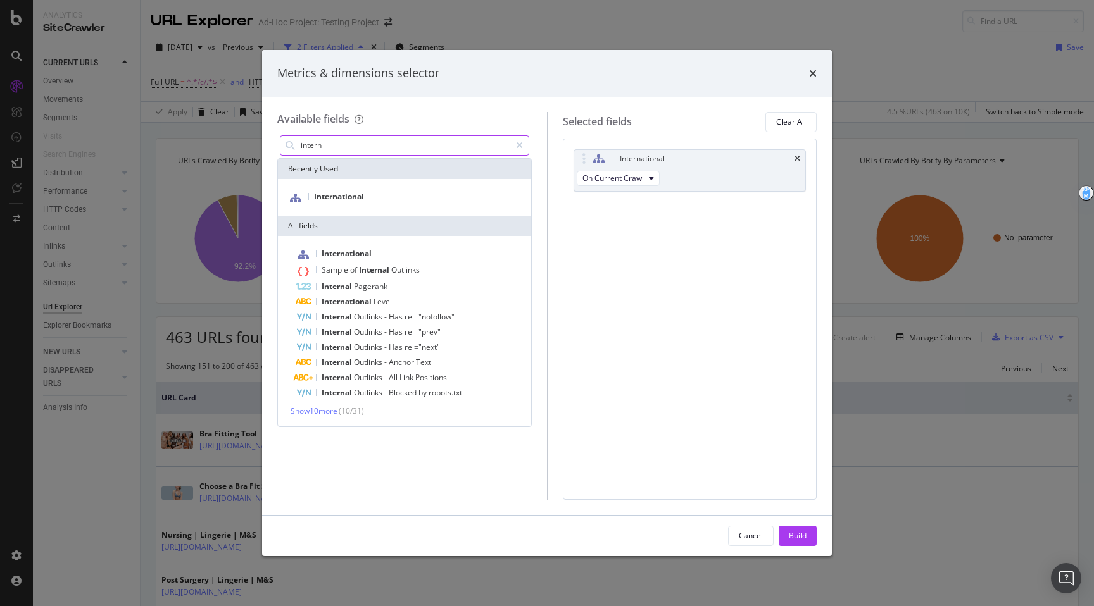
click at [418, 144] on input "intern" at bounding box center [404, 145] width 211 height 19
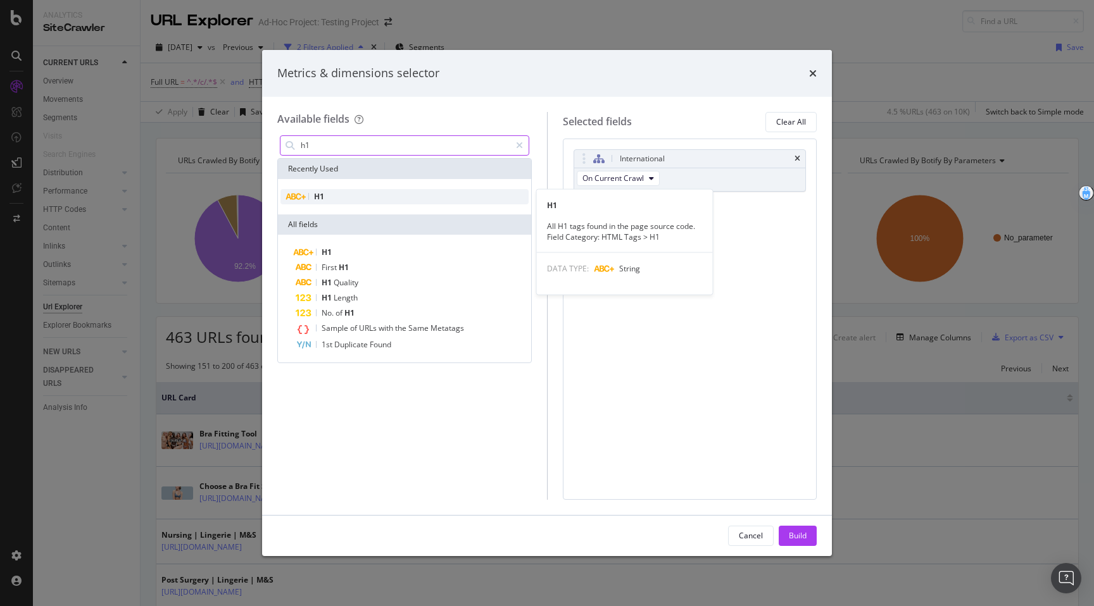
type input "h1"
click at [387, 195] on div "H1" at bounding box center [404, 196] width 248 height 15
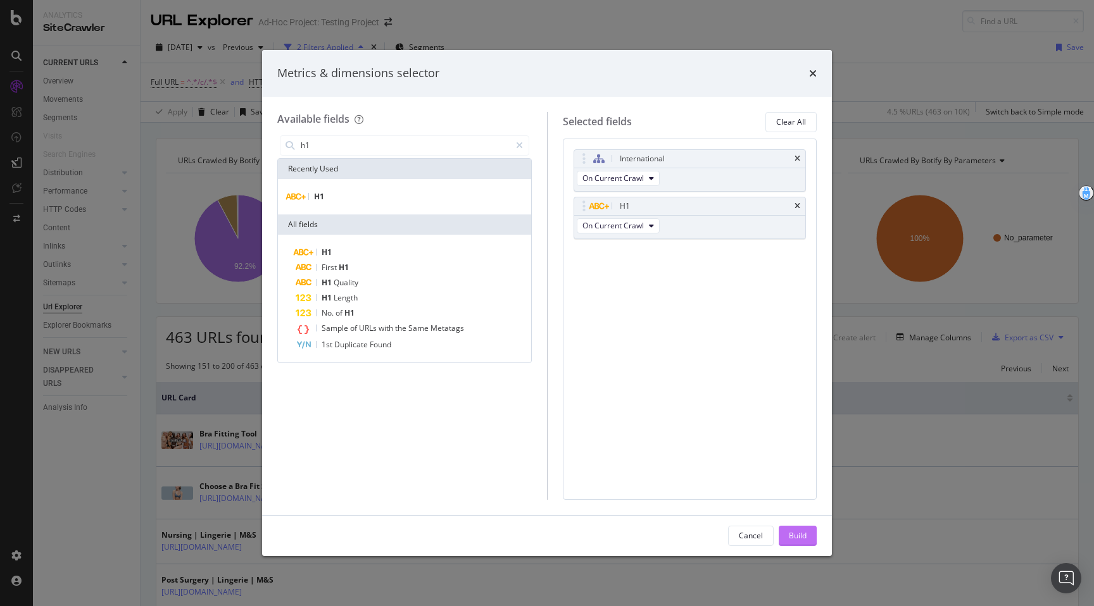
click at [760, 524] on div "Build" at bounding box center [798, 535] width 18 height 11
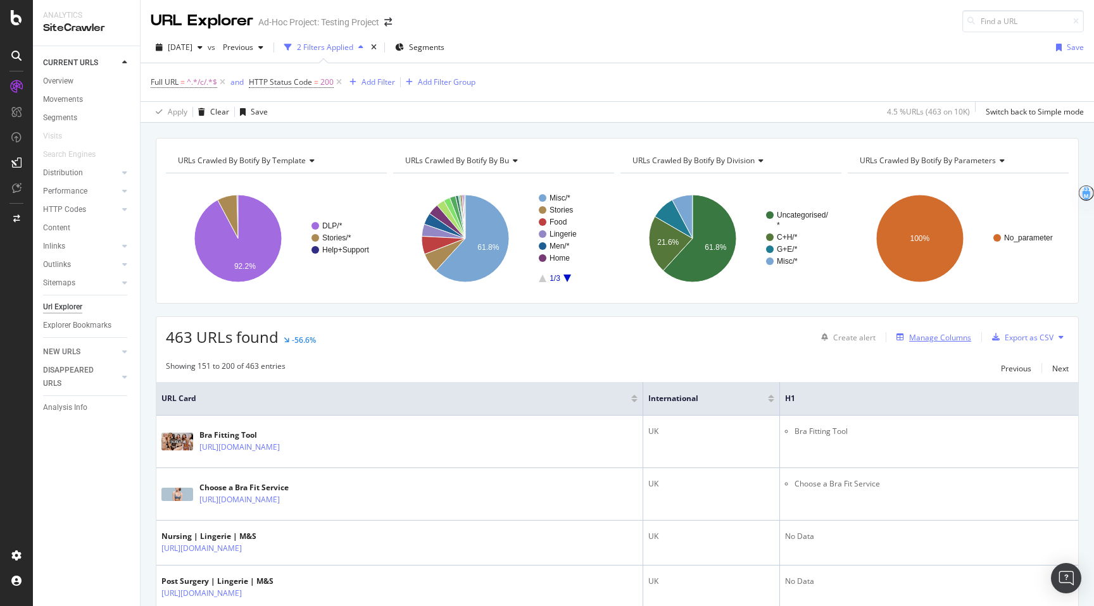
click at [760, 338] on div "Manage Columns" at bounding box center [940, 337] width 62 height 11
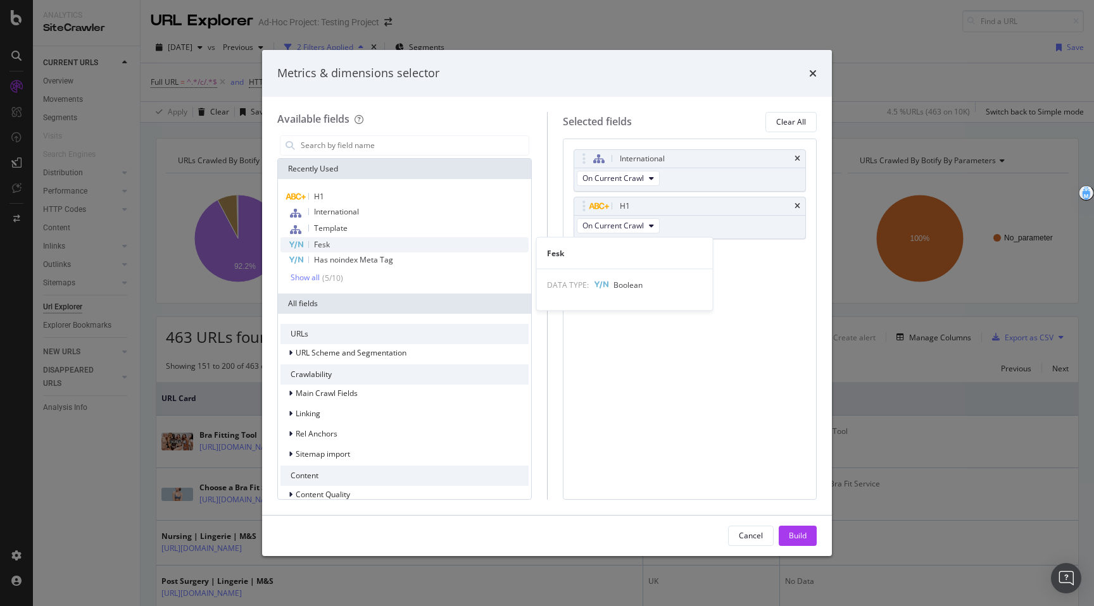
click at [336, 242] on div "Fesk" at bounding box center [404, 244] width 248 height 15
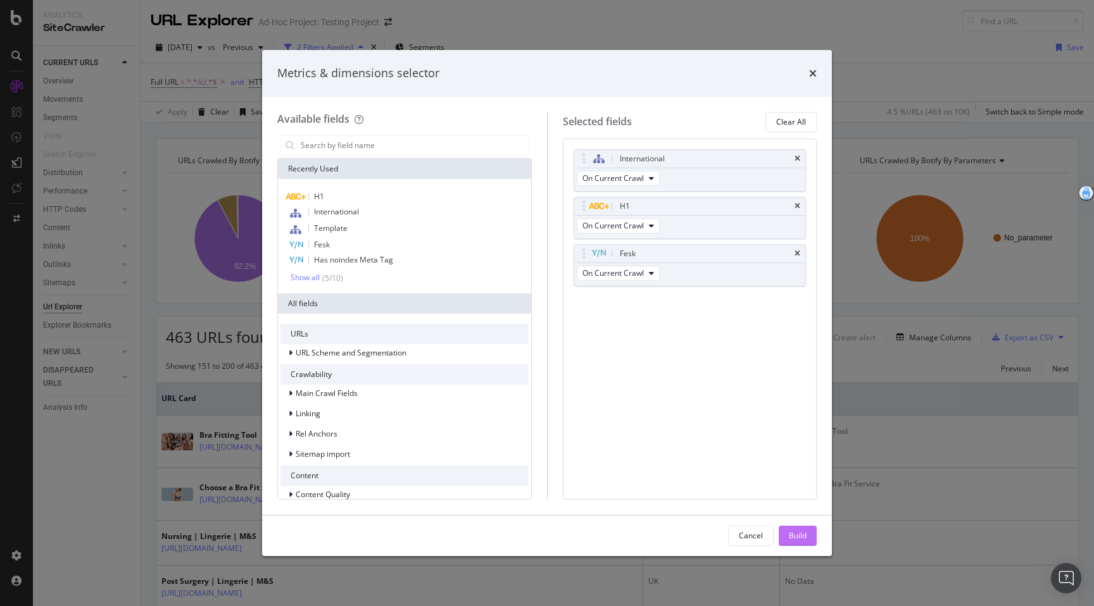
click at [760, 524] on div "Build" at bounding box center [798, 535] width 18 height 11
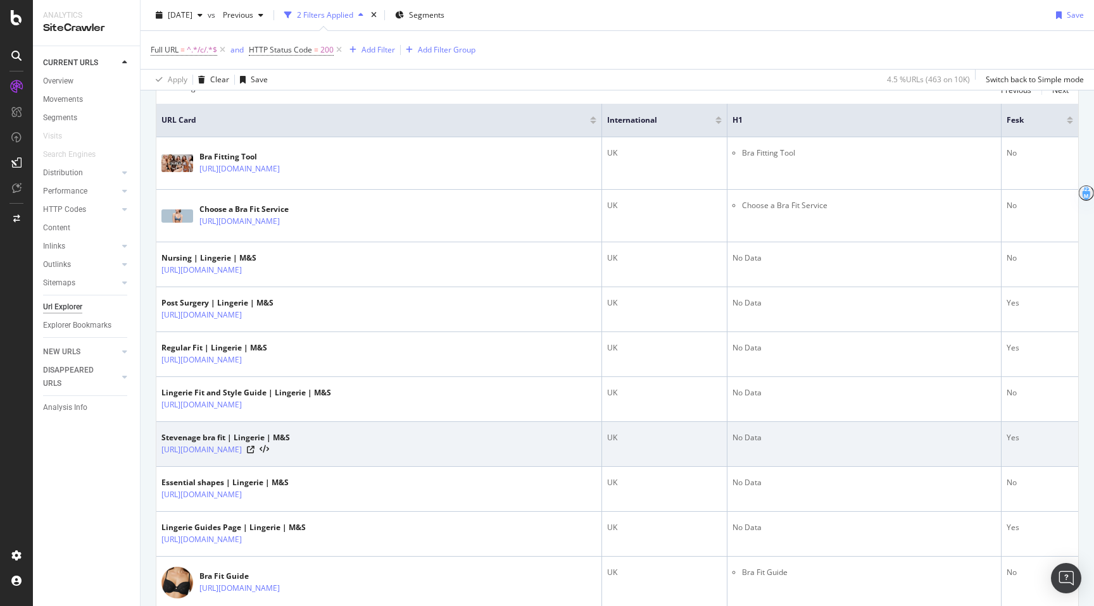
scroll to position [203, 0]
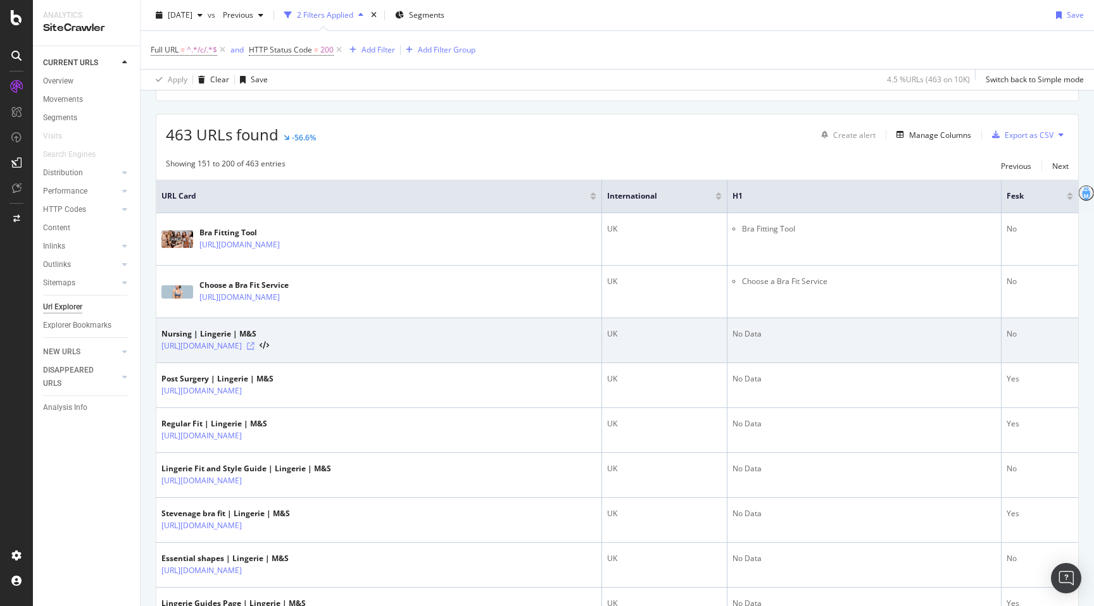
click at [254, 349] on icon at bounding box center [251, 346] width 8 height 8
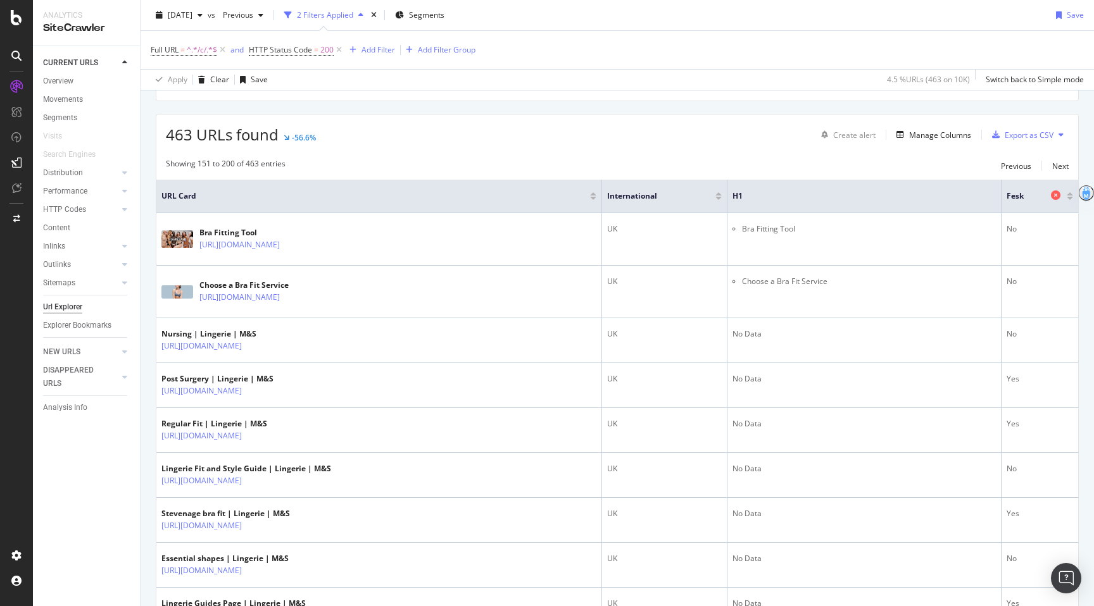
click at [760, 196] on icon at bounding box center [1055, 195] width 9 height 9
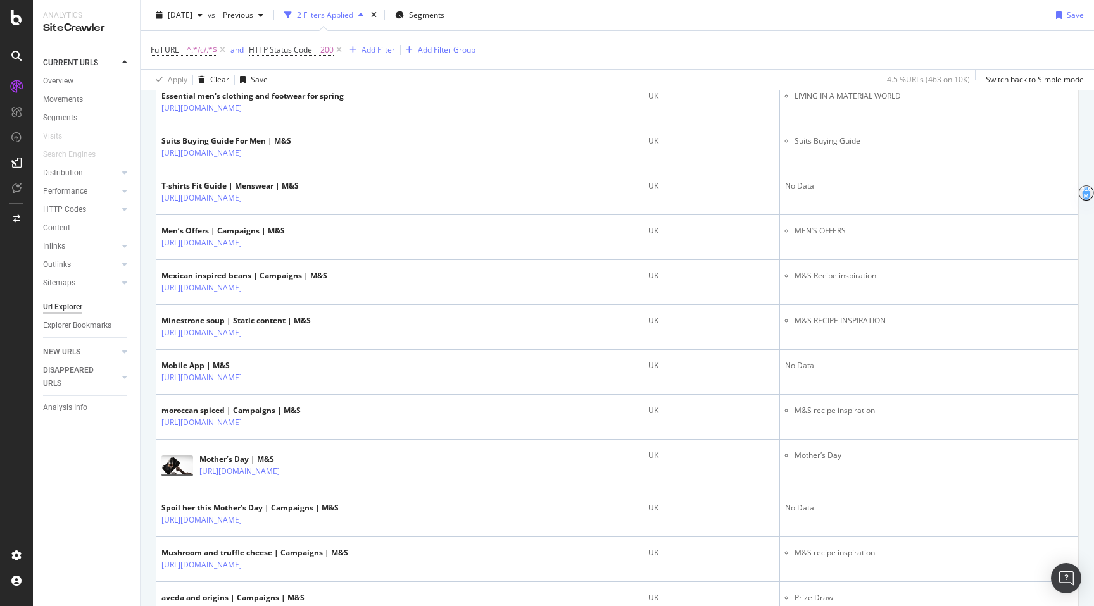
scroll to position [2184, 0]
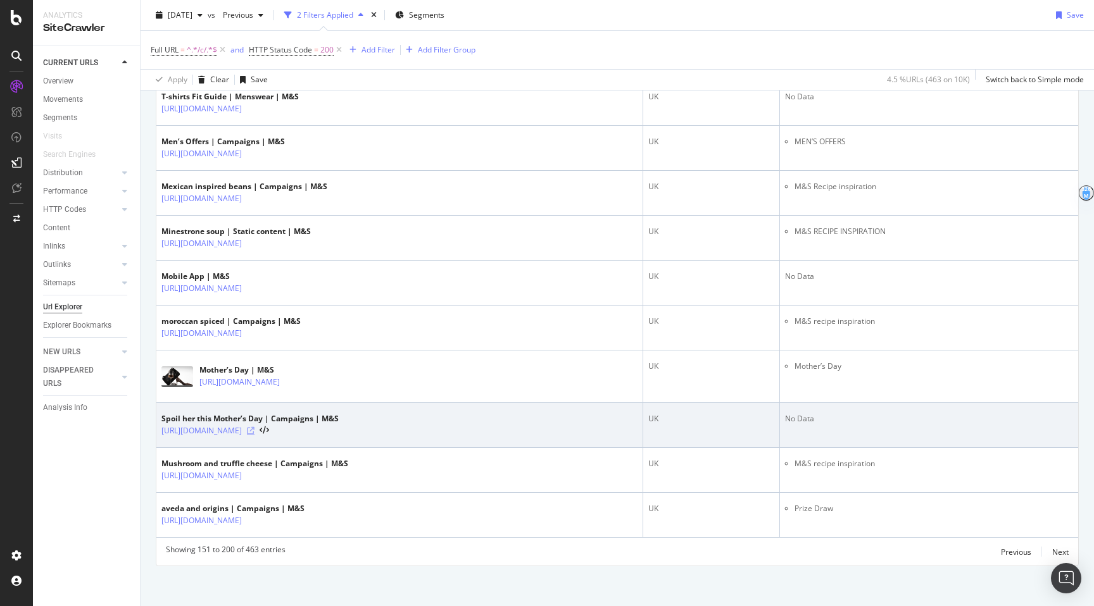
click at [254, 434] on icon at bounding box center [251, 431] width 8 height 8
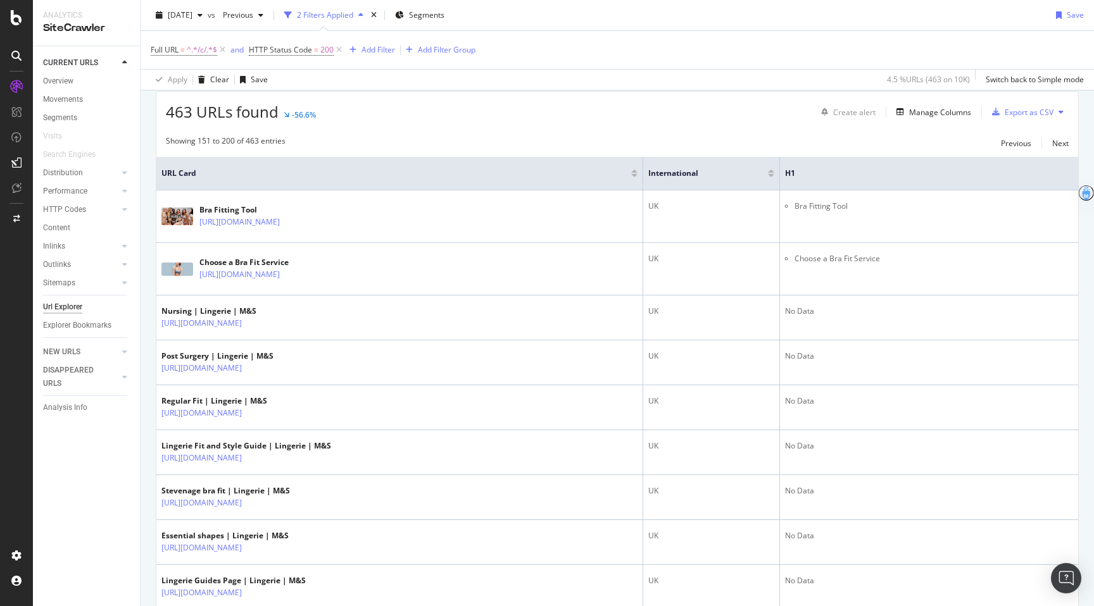
scroll to position [0, 0]
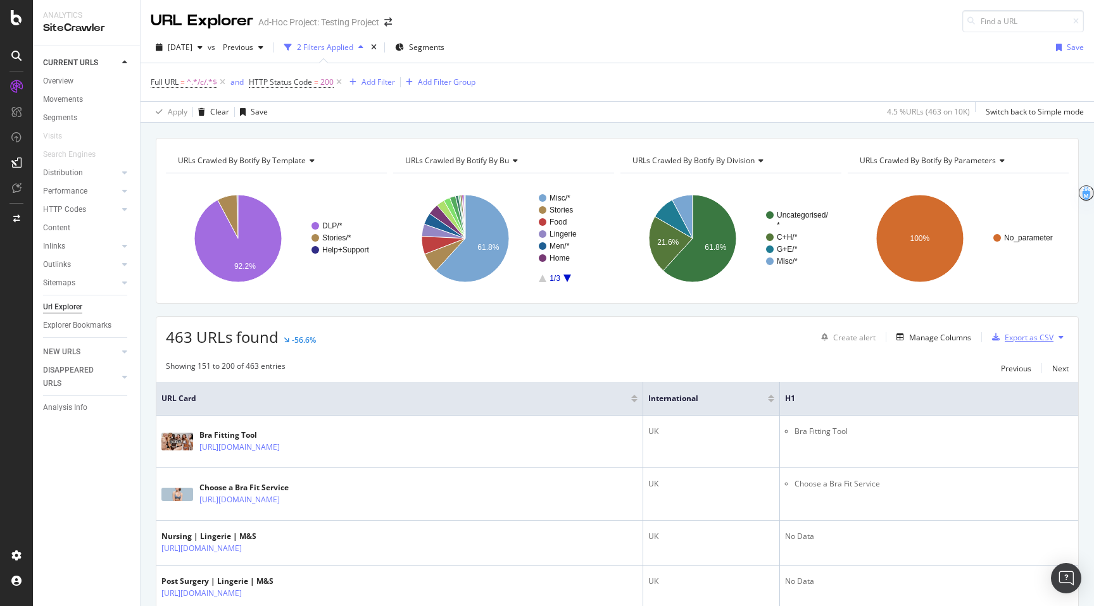
click at [760, 337] on div "Export as CSV" at bounding box center [1028, 337] width 49 height 11
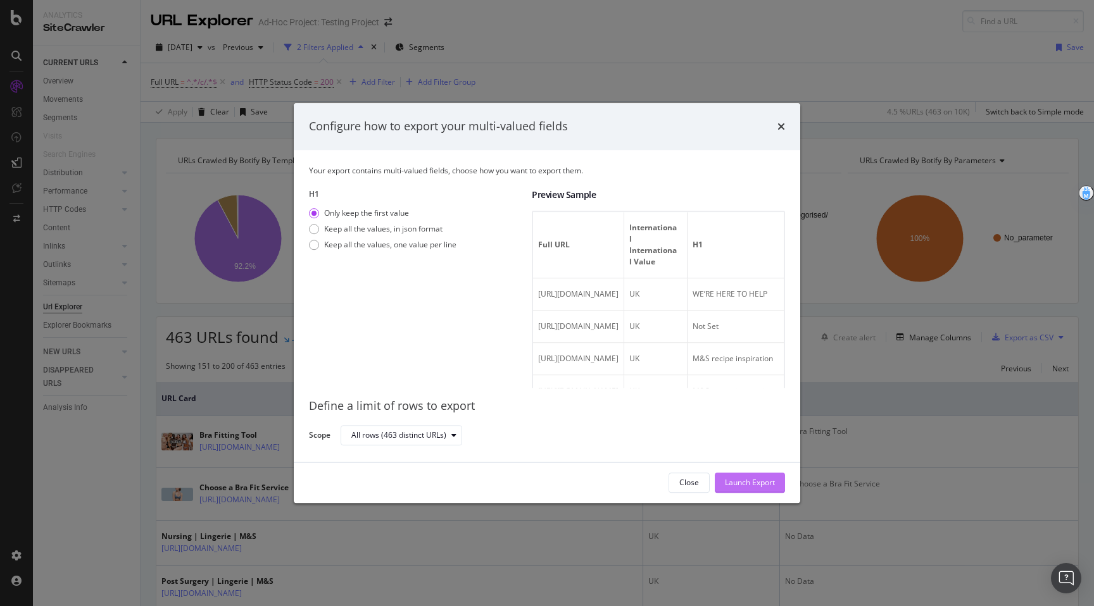
click at [760, 481] on div "Launch Export" at bounding box center [750, 482] width 50 height 11
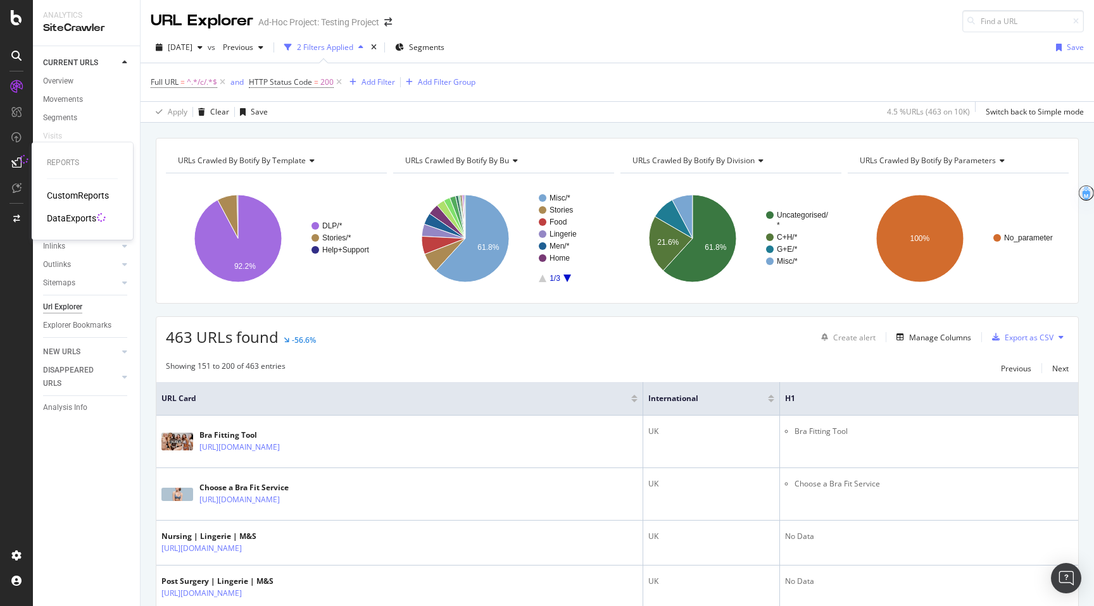
click at [78, 223] on div "DataExports" at bounding box center [71, 218] width 49 height 13
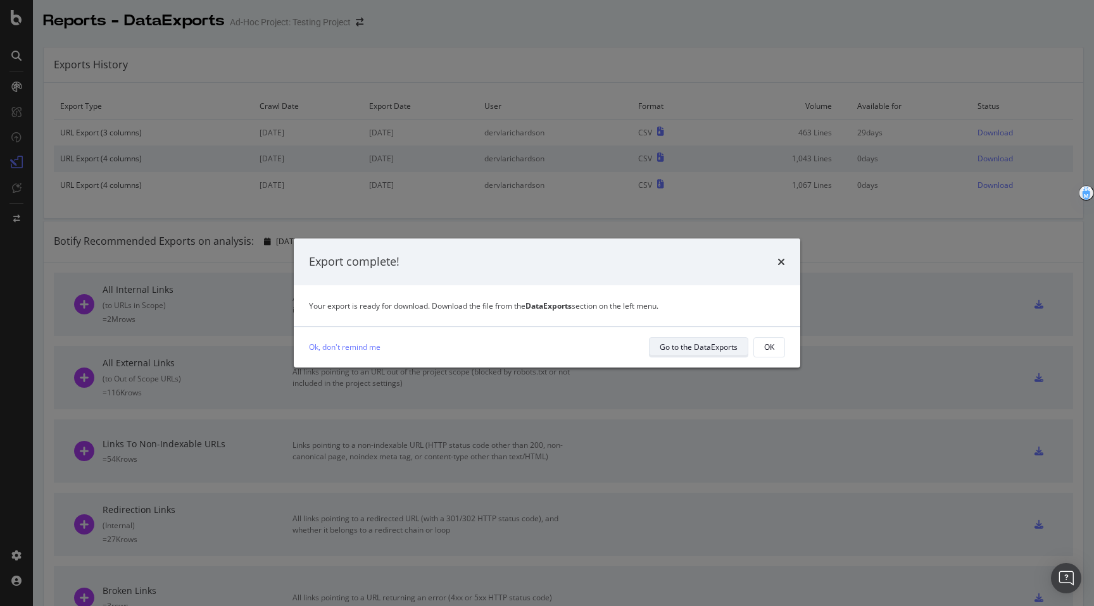
click at [661, 355] on div "Go to the DataExports" at bounding box center [699, 348] width 78 height 18
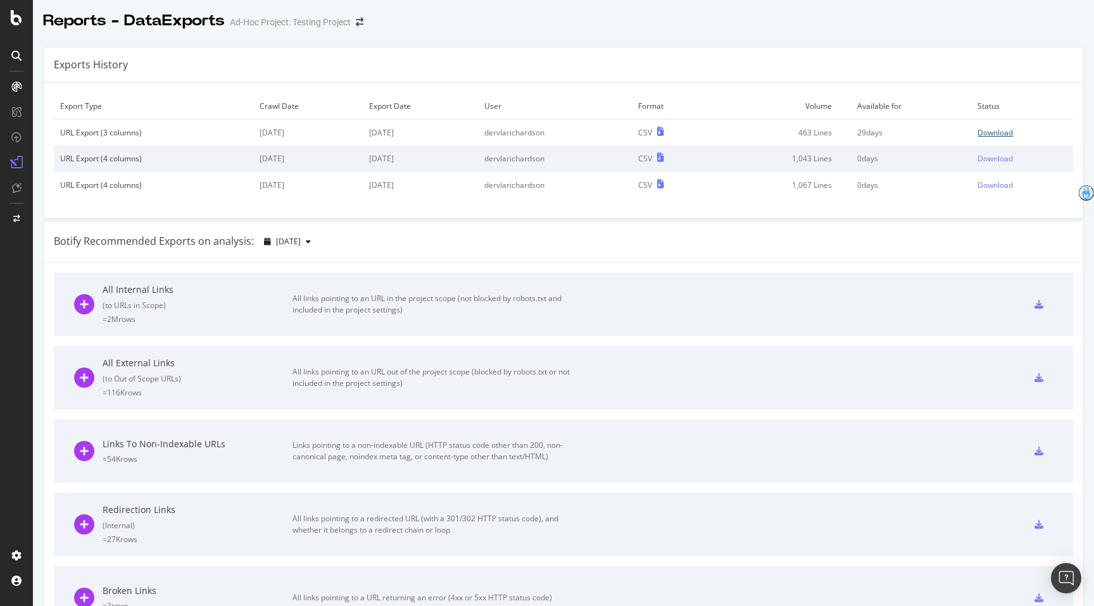
click at [760, 134] on div "Download" at bounding box center [994, 132] width 35 height 11
